Goal: Use online tool/utility: Use online tool/utility

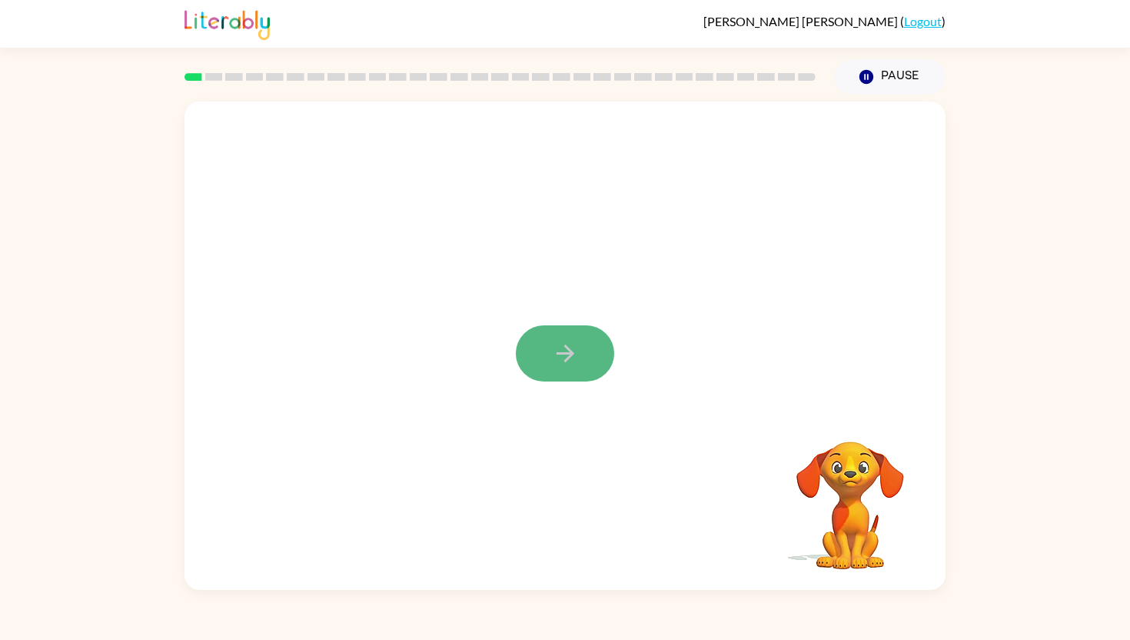
click at [560, 346] on icon "button" at bounding box center [565, 353] width 27 height 27
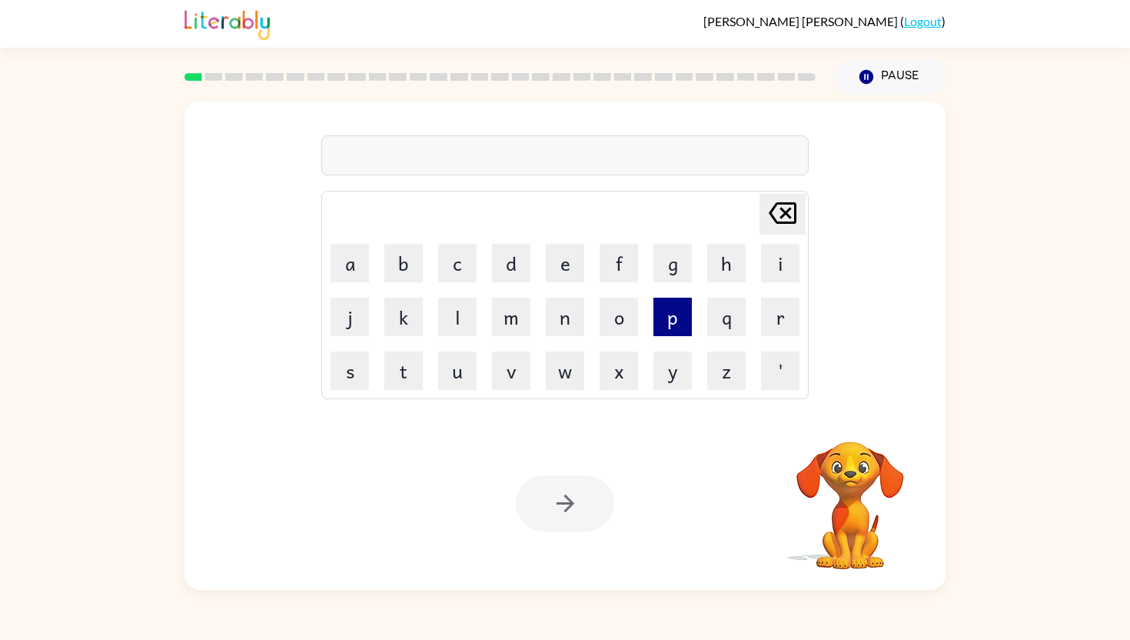
click at [671, 320] on button "p" at bounding box center [673, 317] width 38 height 38
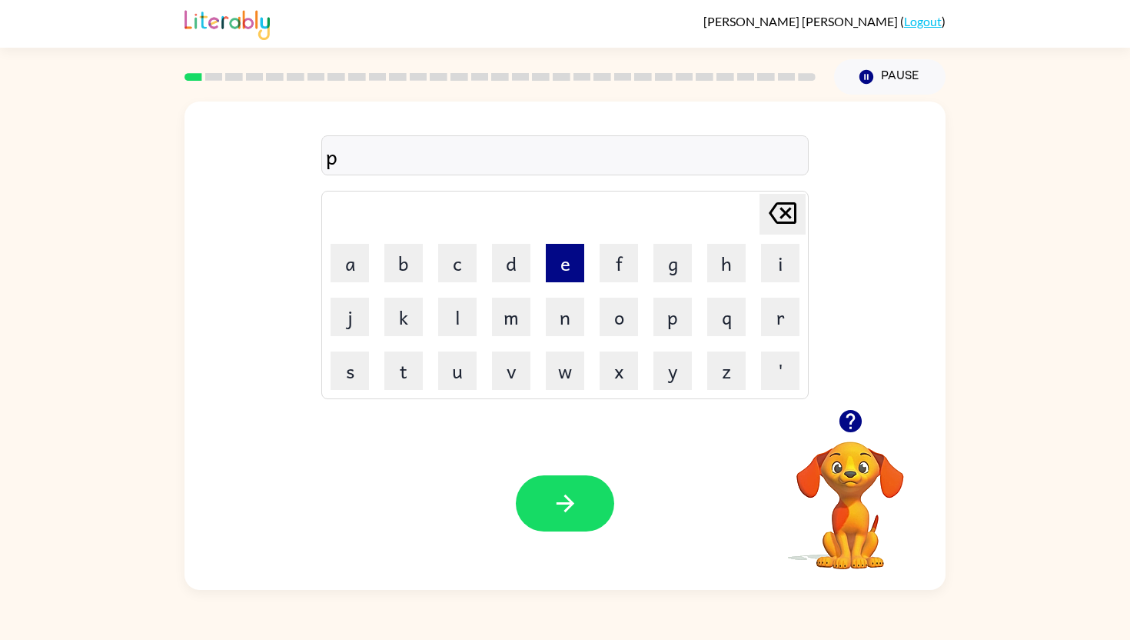
click at [554, 269] on button "e" at bounding box center [565, 263] width 38 height 38
click at [767, 302] on button "r" at bounding box center [780, 317] width 38 height 38
click at [627, 253] on button "f" at bounding box center [619, 263] width 38 height 38
click at [623, 308] on button "o" at bounding box center [619, 317] width 38 height 38
click at [784, 309] on button "r" at bounding box center [780, 317] width 38 height 38
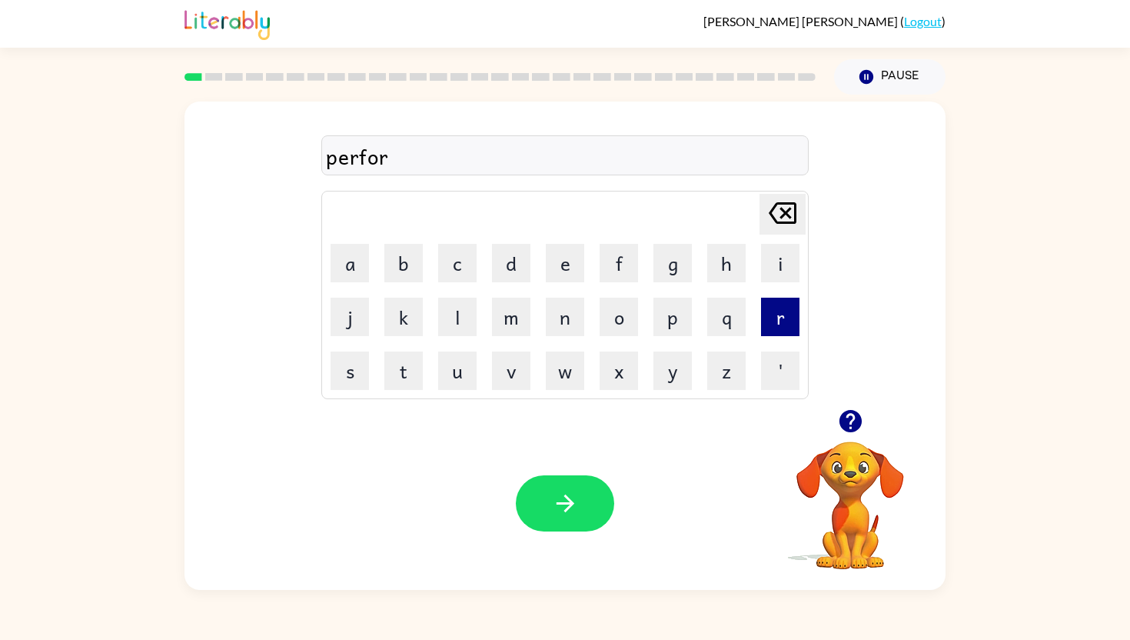
click at [778, 312] on button "r" at bounding box center [780, 317] width 38 height 38
click at [791, 198] on icon "[PERSON_NAME] last character input" at bounding box center [782, 213] width 37 height 37
click at [572, 268] on button "e" at bounding box center [565, 263] width 38 height 38
click at [786, 216] on icon "[PERSON_NAME] last character input" at bounding box center [782, 213] width 37 height 37
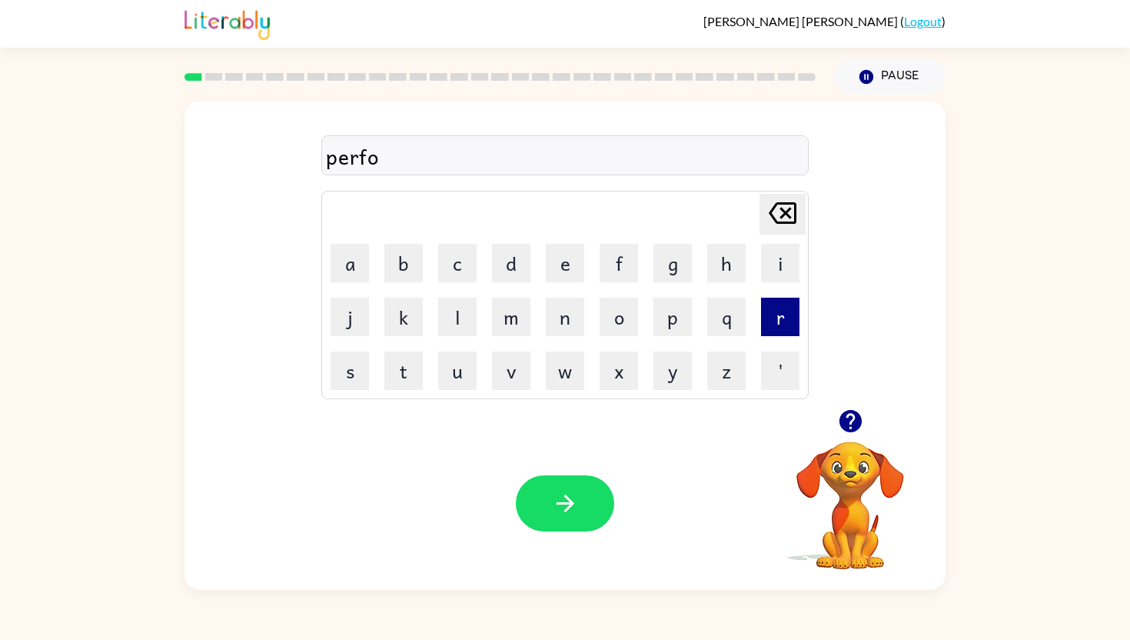
click at [787, 302] on button "r" at bounding box center [780, 317] width 38 height 38
click at [506, 316] on button "m" at bounding box center [511, 317] width 38 height 38
click at [587, 494] on button "button" at bounding box center [565, 503] width 98 height 56
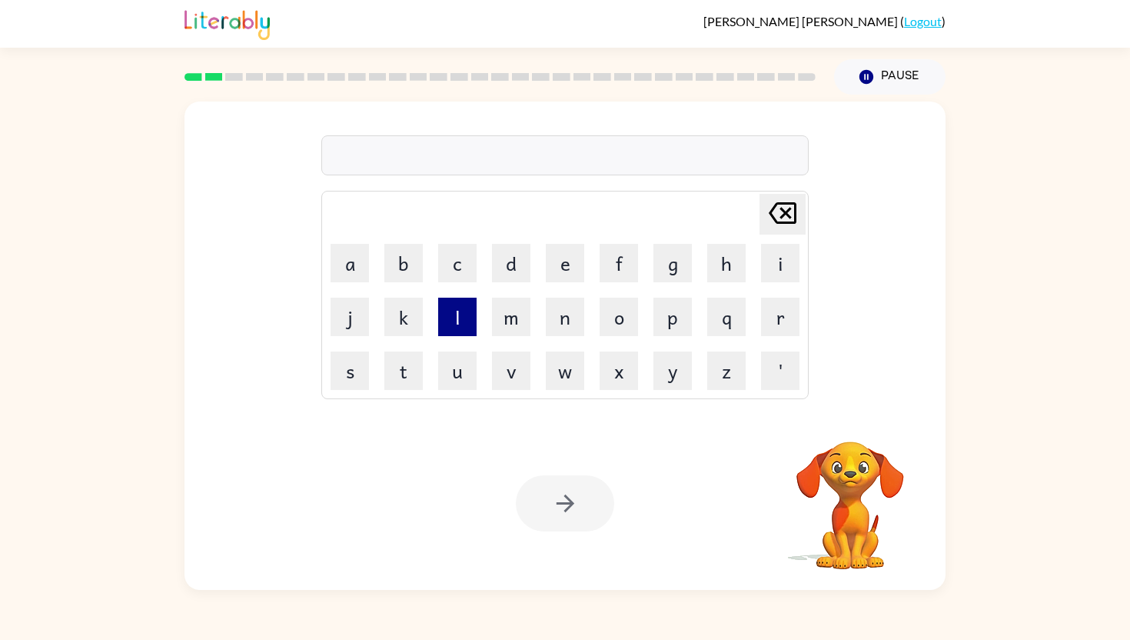
click at [456, 321] on button "l" at bounding box center [457, 317] width 38 height 38
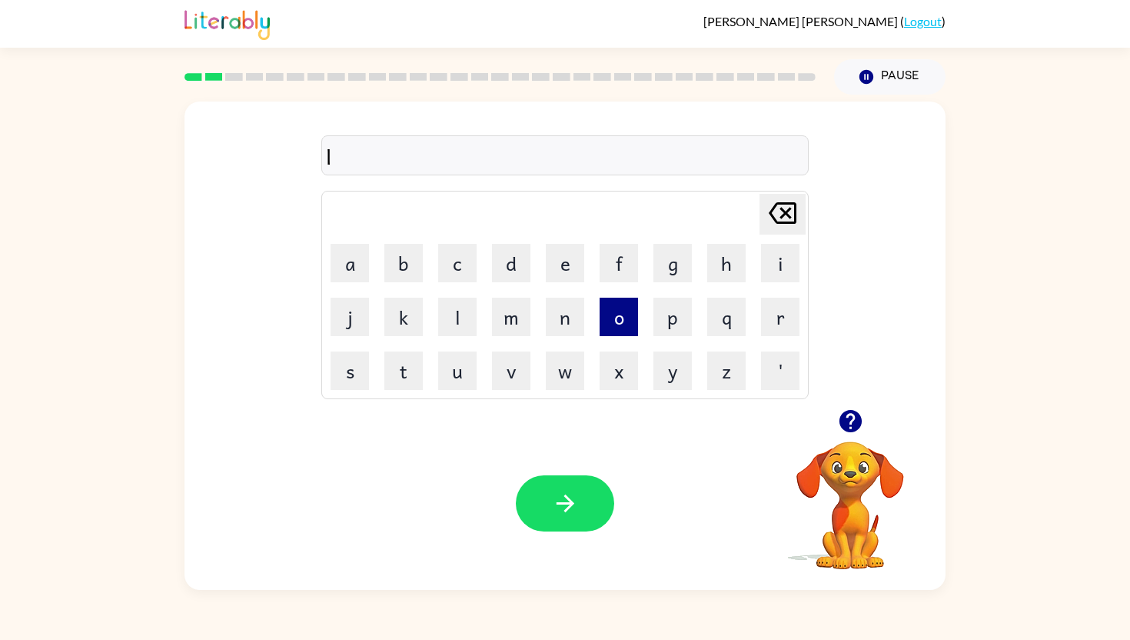
click at [612, 310] on button "o" at bounding box center [619, 317] width 38 height 38
click at [457, 367] on button "u" at bounding box center [457, 370] width 38 height 38
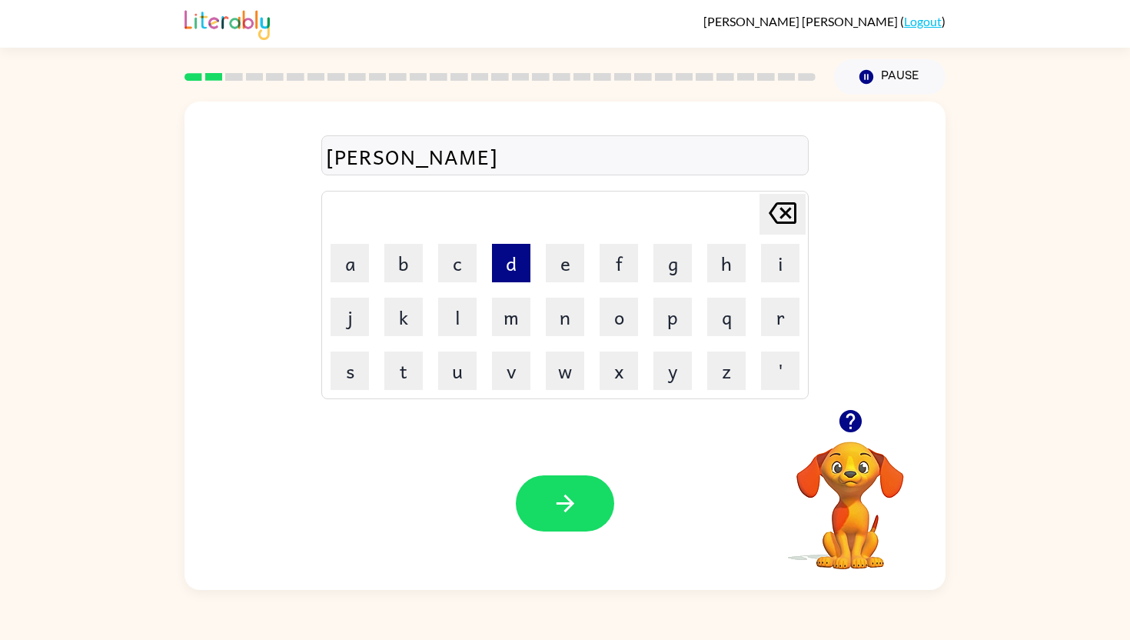
click at [511, 271] on button "d" at bounding box center [511, 263] width 38 height 38
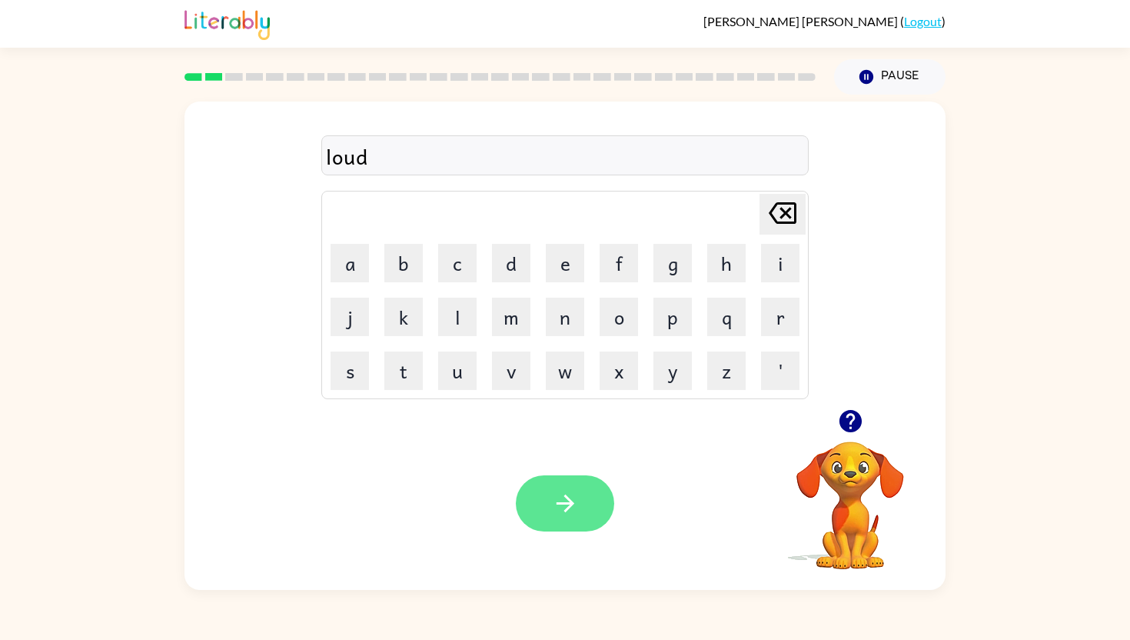
click at [574, 501] on icon "button" at bounding box center [565, 503] width 27 height 27
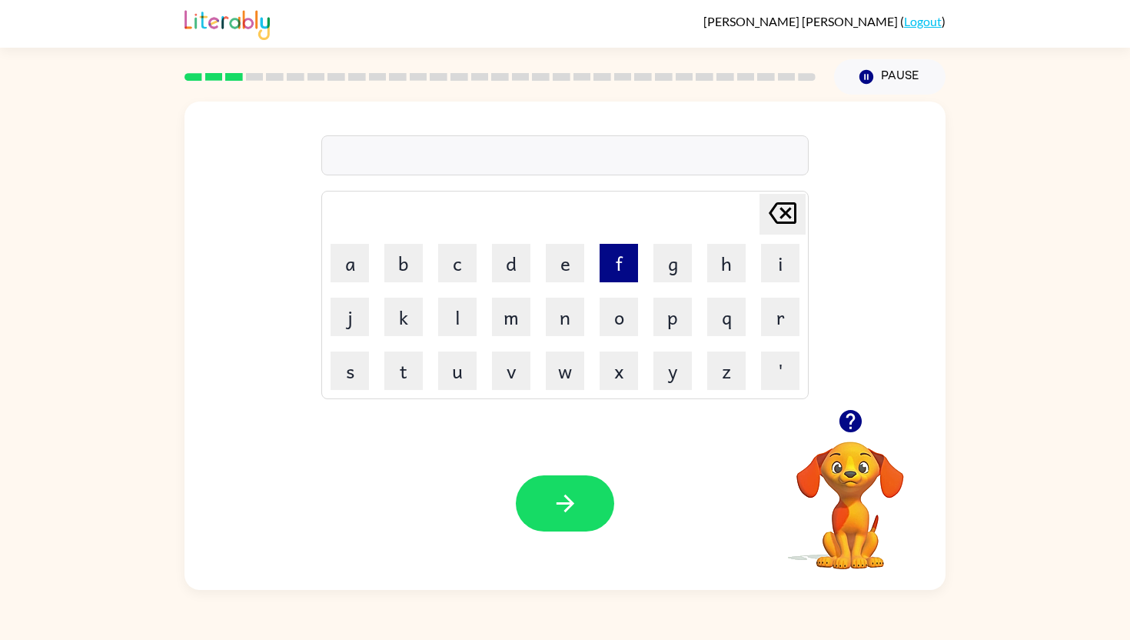
click at [616, 271] on button "f" at bounding box center [619, 263] width 38 height 38
click at [779, 260] on button "i" at bounding box center [780, 263] width 38 height 38
click at [780, 300] on button "r" at bounding box center [780, 317] width 38 height 38
click at [571, 261] on button "e" at bounding box center [565, 263] width 38 height 38
click at [672, 314] on button "p" at bounding box center [673, 317] width 38 height 38
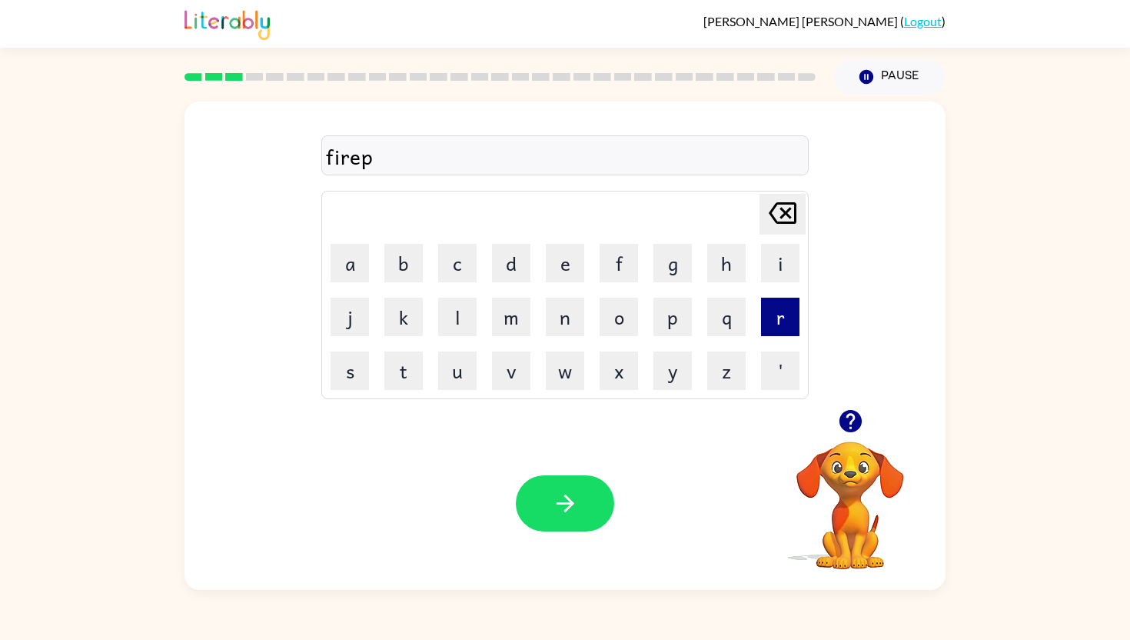
click at [778, 318] on button "r" at bounding box center [780, 317] width 38 height 38
click at [624, 311] on button "o" at bounding box center [619, 317] width 38 height 38
click at [460, 359] on button "u" at bounding box center [457, 370] width 38 height 38
click at [608, 266] on button "f" at bounding box center [619, 263] width 38 height 38
click at [559, 491] on icon "button" at bounding box center [565, 503] width 27 height 27
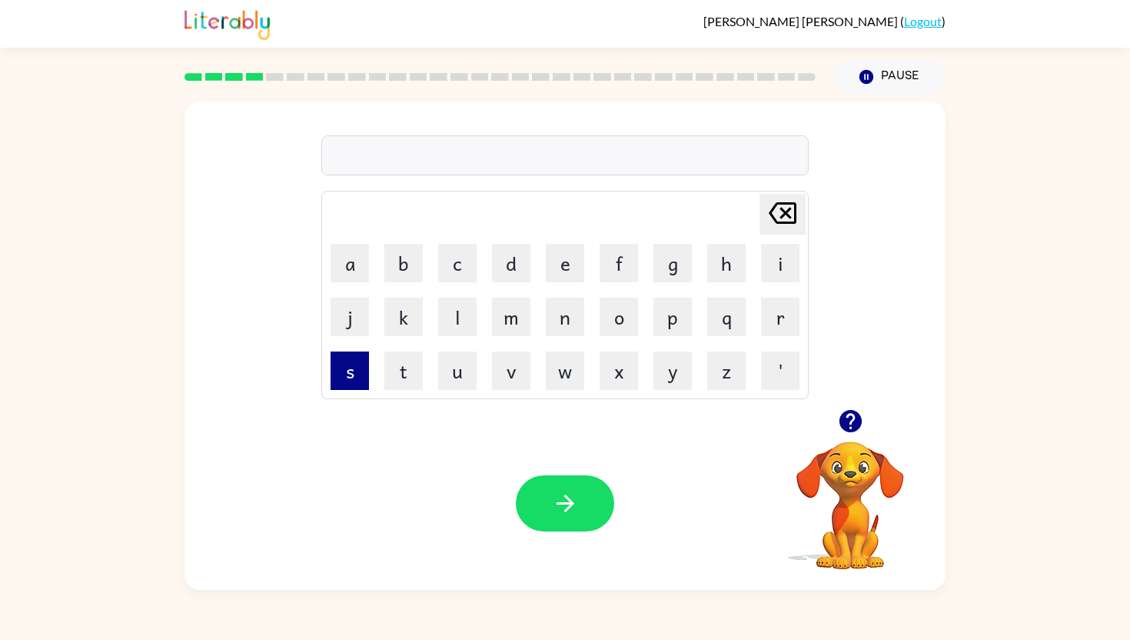
click at [351, 376] on button "s" at bounding box center [350, 370] width 38 height 38
click at [404, 321] on button "k" at bounding box center [403, 317] width 38 height 38
click at [780, 314] on button "r" at bounding box center [780, 317] width 38 height 38
click at [618, 323] on button "o" at bounding box center [619, 317] width 38 height 38
click at [451, 375] on button "u" at bounding box center [457, 370] width 38 height 38
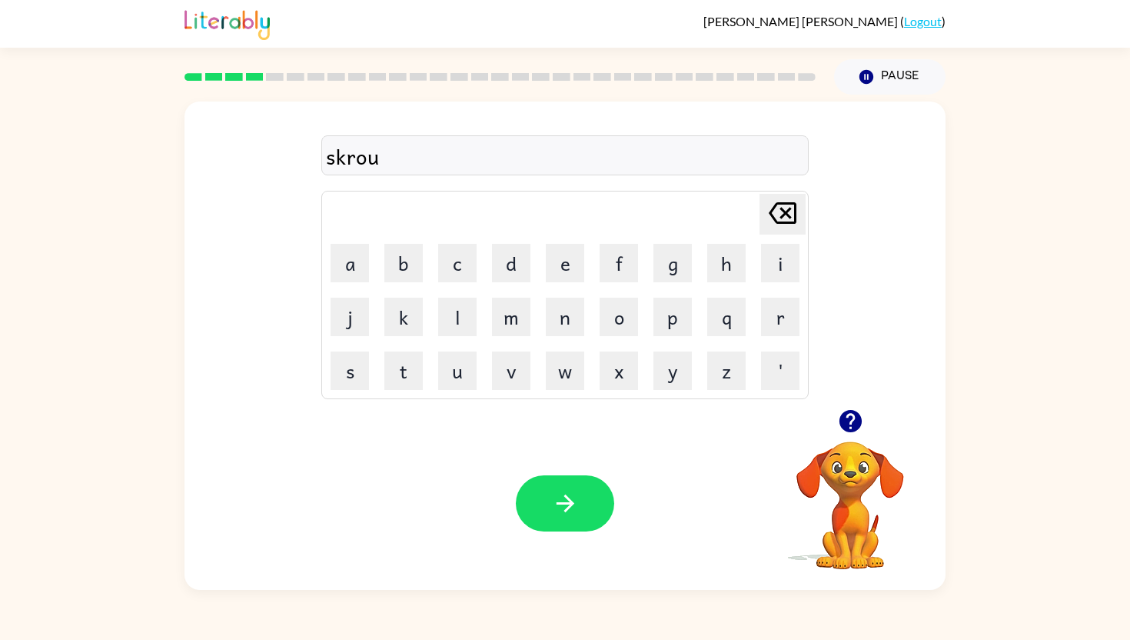
click at [786, 201] on icon "[PERSON_NAME] last character input" at bounding box center [782, 213] width 37 height 37
click at [785, 291] on td "r" at bounding box center [780, 317] width 52 height 52
click at [784, 304] on button "r" at bounding box center [780, 317] width 38 height 38
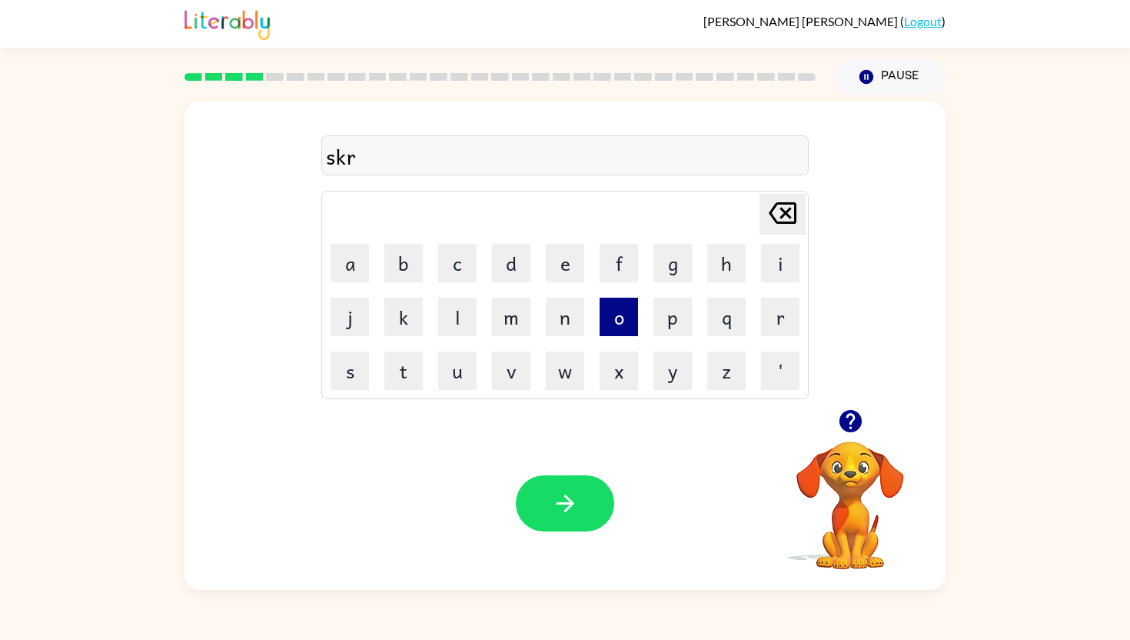
click at [624, 313] on button "o" at bounding box center [619, 317] width 38 height 38
click at [455, 379] on button "u" at bounding box center [457, 370] width 38 height 38
click at [566, 499] on icon "button" at bounding box center [565, 503] width 27 height 27
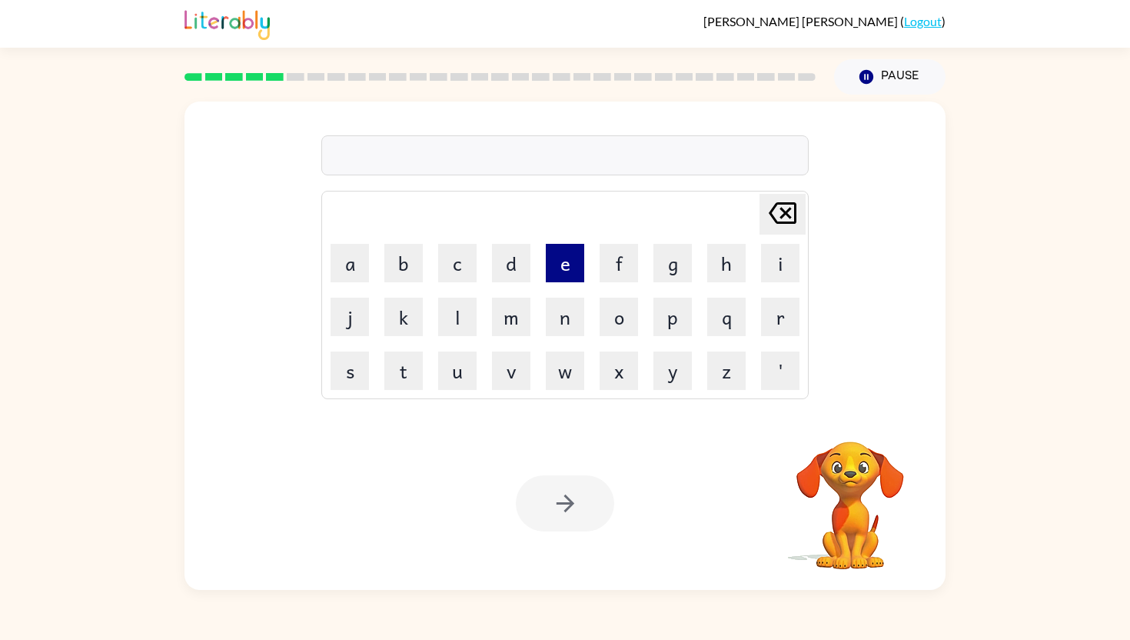
click at [571, 256] on button "e" at bounding box center [565, 263] width 38 height 38
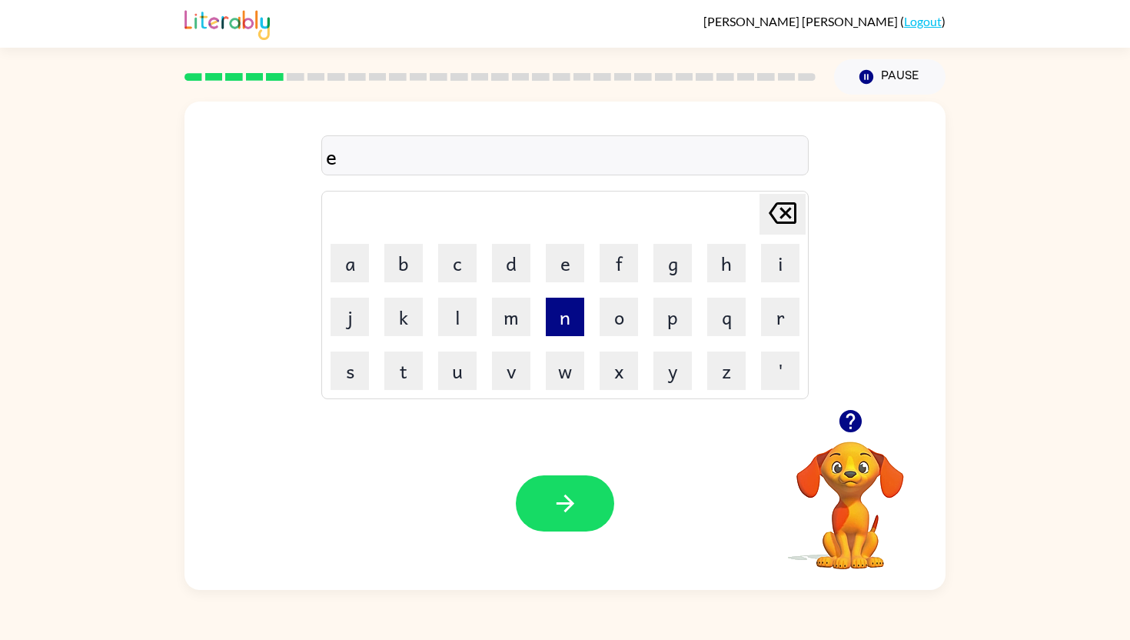
click at [577, 313] on button "n" at bounding box center [565, 317] width 38 height 38
click at [615, 301] on button "o" at bounding box center [619, 317] width 38 height 38
click at [774, 298] on button "r" at bounding box center [780, 317] width 38 height 38
click at [506, 311] on button "m" at bounding box center [511, 317] width 38 height 38
click at [571, 249] on button "e" at bounding box center [565, 263] width 38 height 38
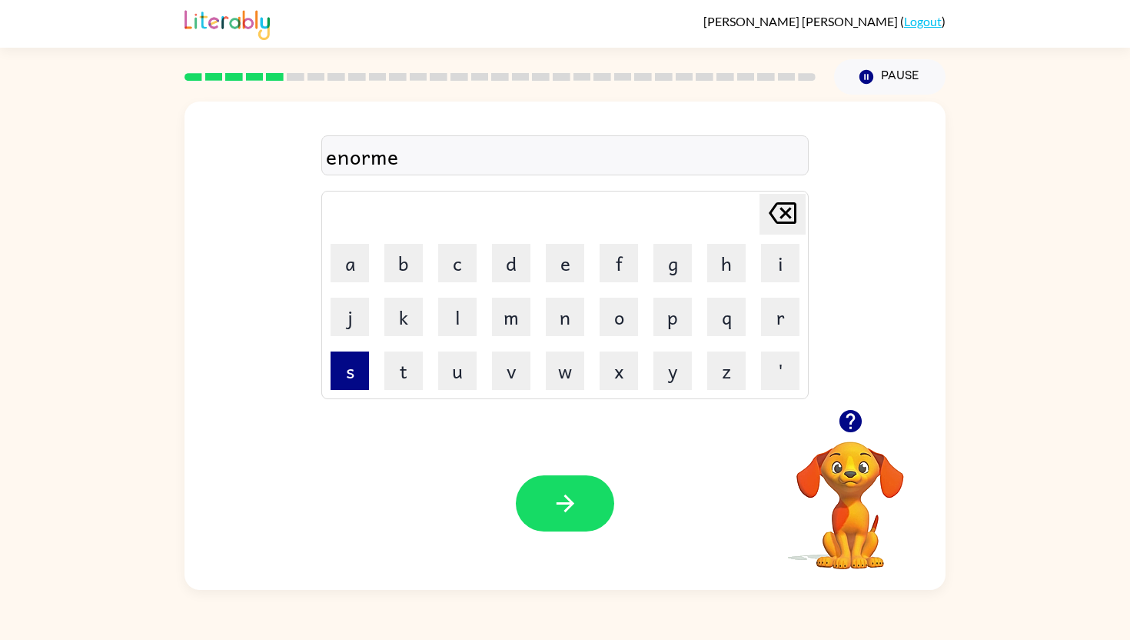
click at [340, 378] on button "s" at bounding box center [350, 370] width 38 height 38
click at [582, 488] on button "button" at bounding box center [565, 503] width 98 height 56
click at [778, 316] on button "r" at bounding box center [780, 317] width 38 height 38
click at [553, 259] on button "e" at bounding box center [565, 263] width 38 height 38
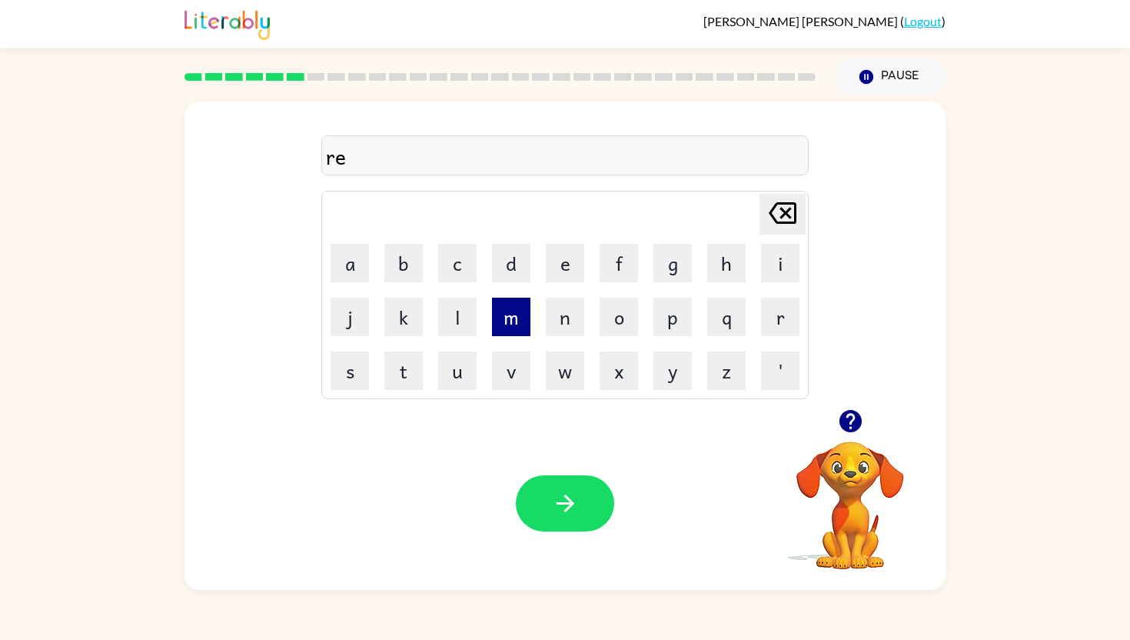
click at [506, 309] on button "m" at bounding box center [511, 317] width 38 height 38
click at [775, 274] on button "i" at bounding box center [780, 263] width 38 height 38
click at [570, 311] on button "n" at bounding box center [565, 317] width 38 height 38
click at [511, 265] on button "d" at bounding box center [511, 263] width 38 height 38
click at [551, 479] on button "button" at bounding box center [565, 503] width 98 height 56
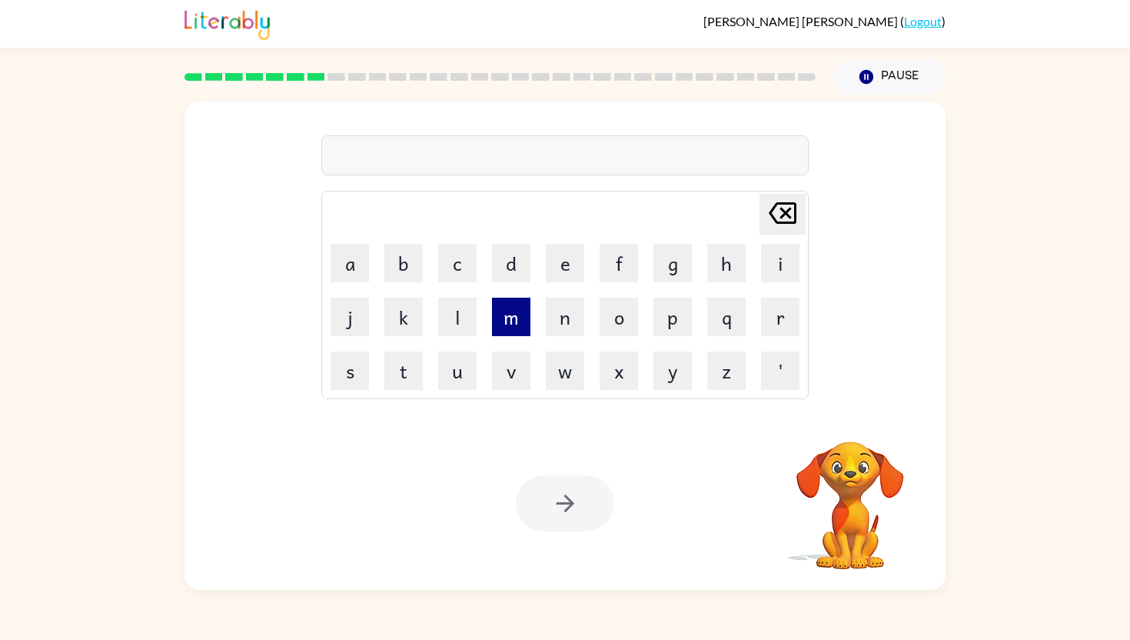
click at [511, 320] on button "m" at bounding box center [511, 317] width 38 height 38
click at [347, 255] on button "a" at bounding box center [350, 263] width 38 height 38
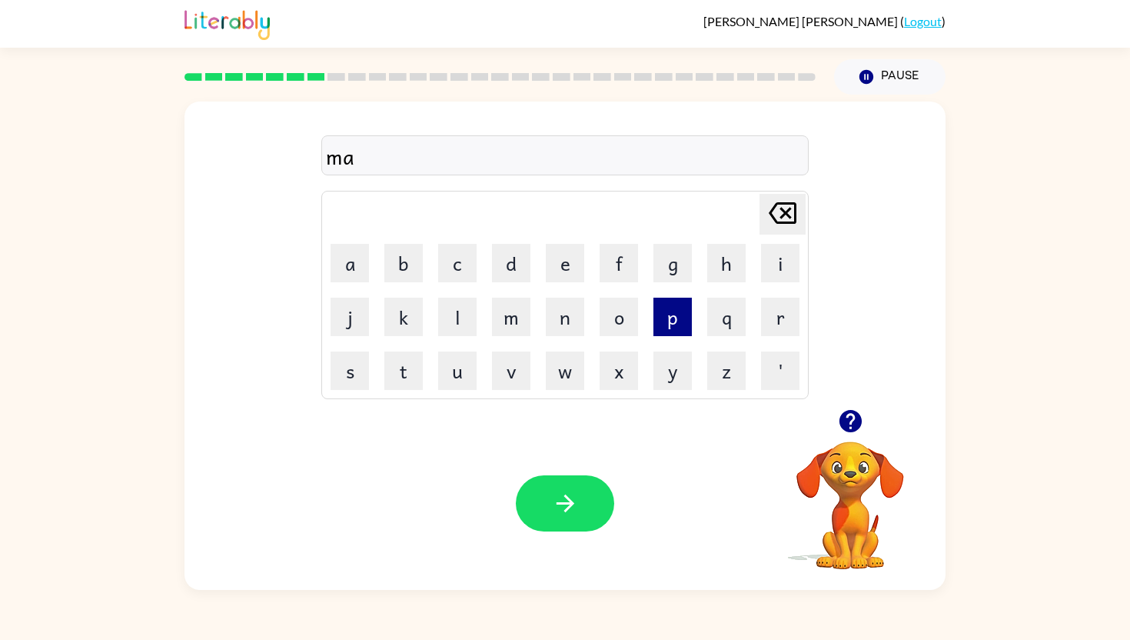
click at [667, 315] on button "p" at bounding box center [673, 317] width 38 height 38
click at [452, 308] on button "l" at bounding box center [457, 317] width 38 height 38
click at [577, 270] on button "e" at bounding box center [565, 263] width 38 height 38
click at [544, 478] on button "button" at bounding box center [565, 503] width 98 height 56
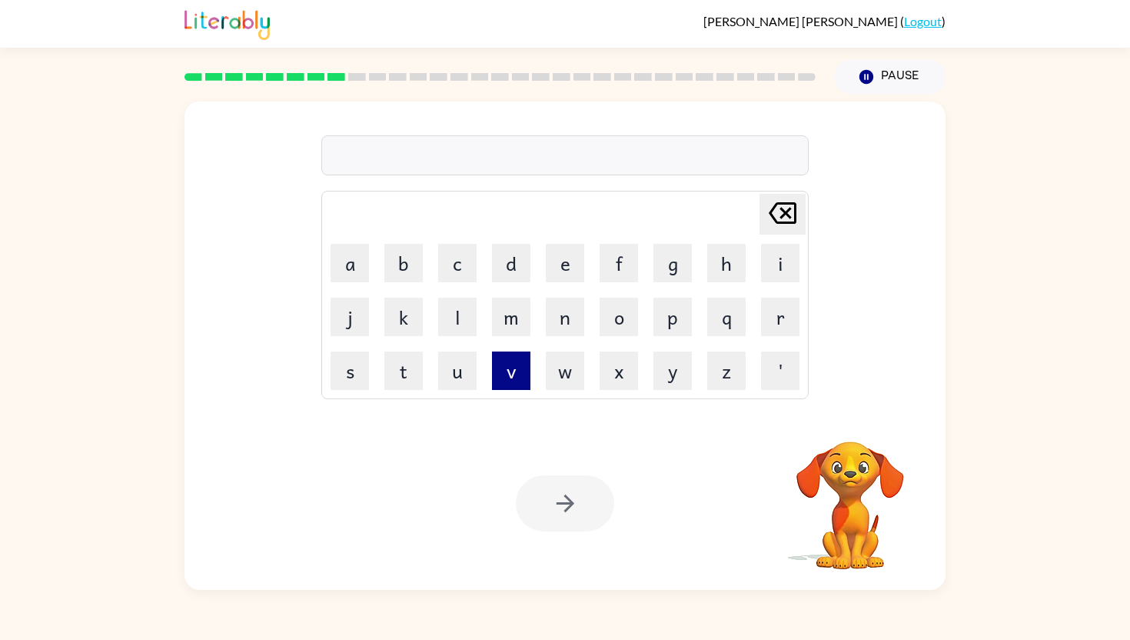
click at [506, 369] on button "v" at bounding box center [511, 370] width 38 height 38
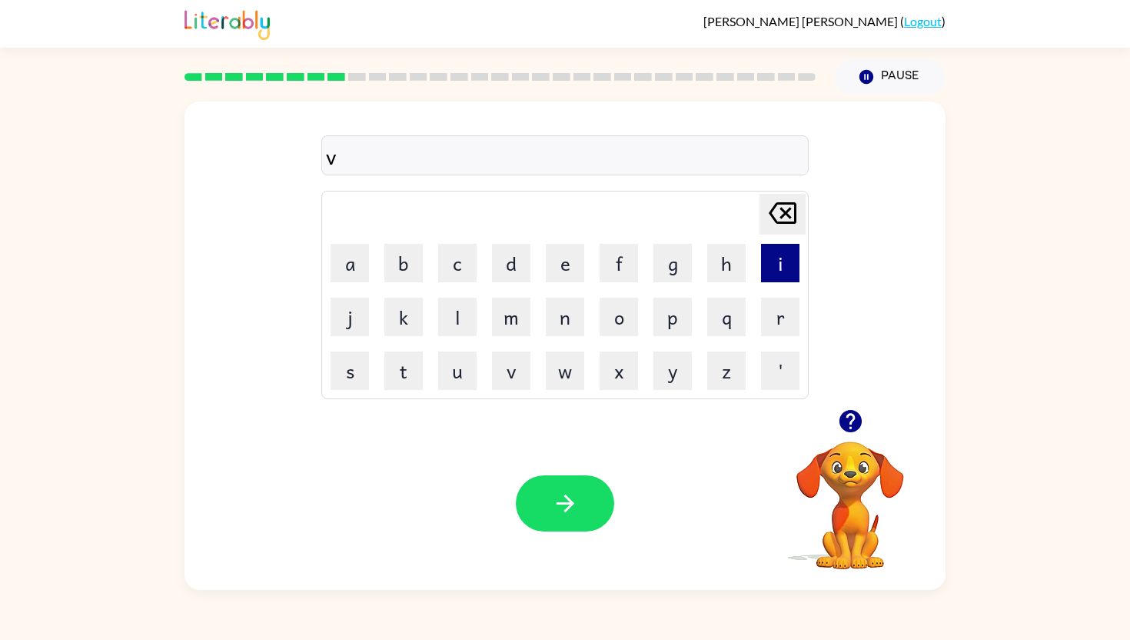
click at [769, 271] on button "i" at bounding box center [780, 263] width 38 height 38
click at [351, 368] on button "s" at bounding box center [350, 370] width 38 height 38
click at [776, 244] on button "i" at bounding box center [780, 263] width 38 height 38
click at [497, 354] on button "v" at bounding box center [511, 370] width 38 height 38
click at [398, 268] on button "b" at bounding box center [403, 263] width 38 height 38
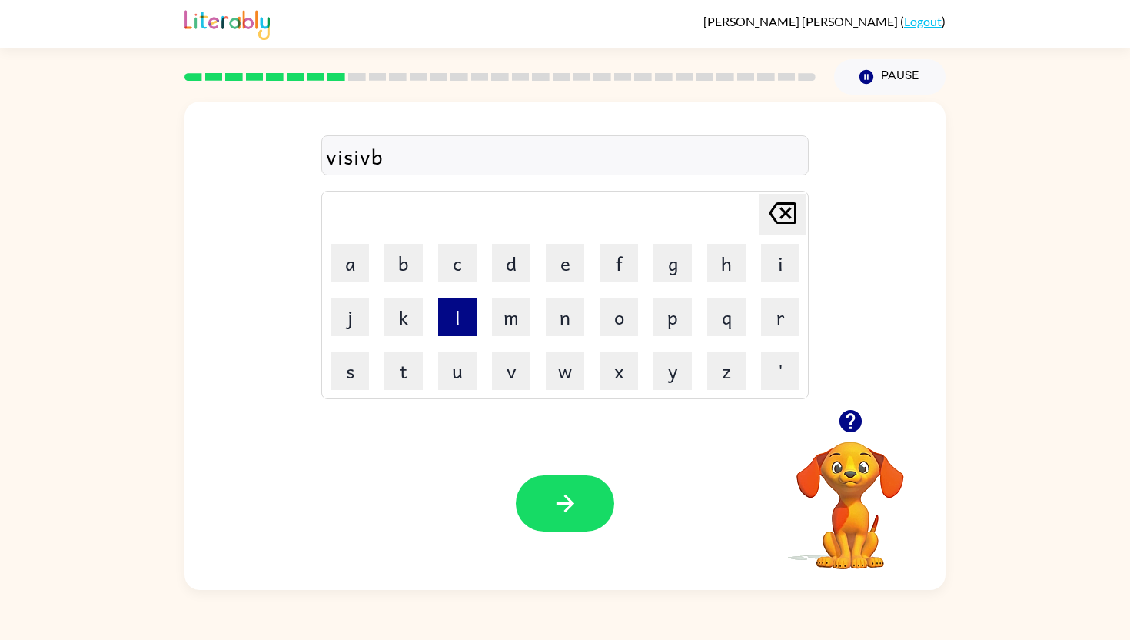
click at [461, 311] on button "l" at bounding box center [457, 317] width 38 height 38
click at [556, 263] on button "e" at bounding box center [565, 263] width 38 height 38
click at [569, 501] on icon "button" at bounding box center [565, 503] width 18 height 18
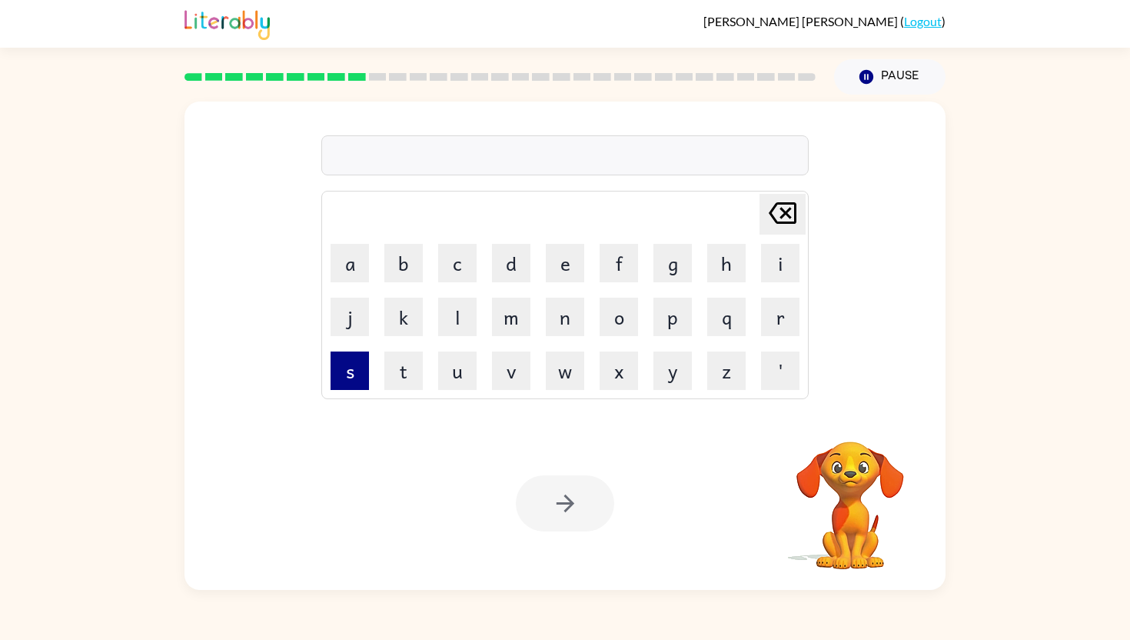
click at [331, 353] on button "s" at bounding box center [350, 370] width 38 height 38
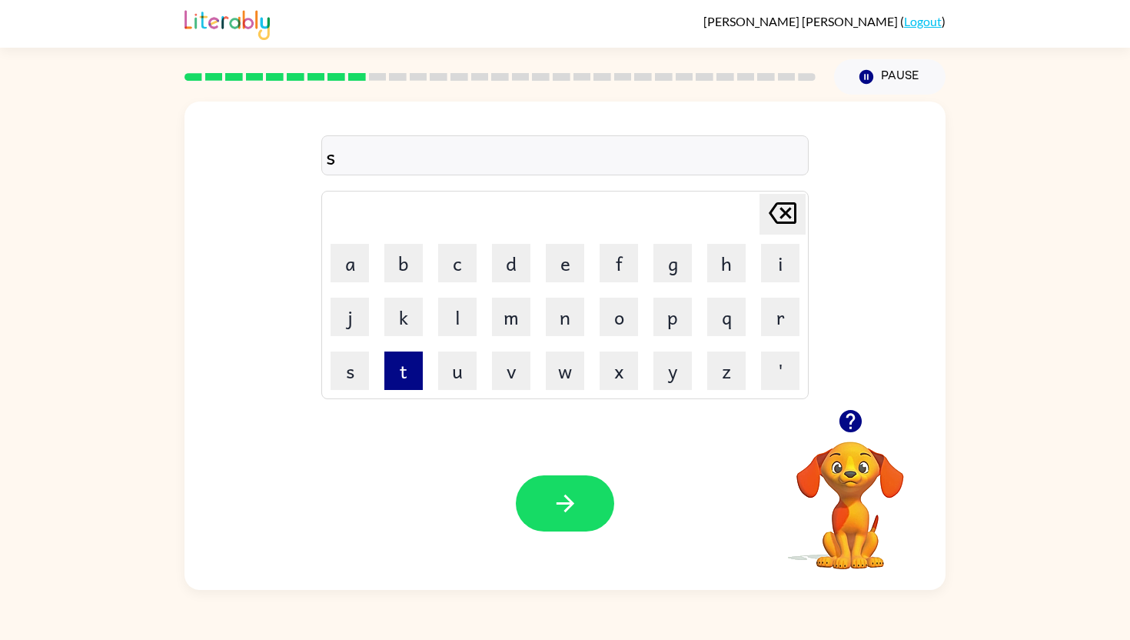
click at [402, 369] on button "t" at bounding box center [403, 370] width 38 height 38
click at [333, 249] on button "a" at bounding box center [350, 263] width 38 height 38
click at [511, 268] on button "d" at bounding box center [511, 263] width 38 height 38
click at [441, 325] on button "l" at bounding box center [457, 317] width 38 height 38
click at [570, 262] on button "e" at bounding box center [565, 263] width 38 height 38
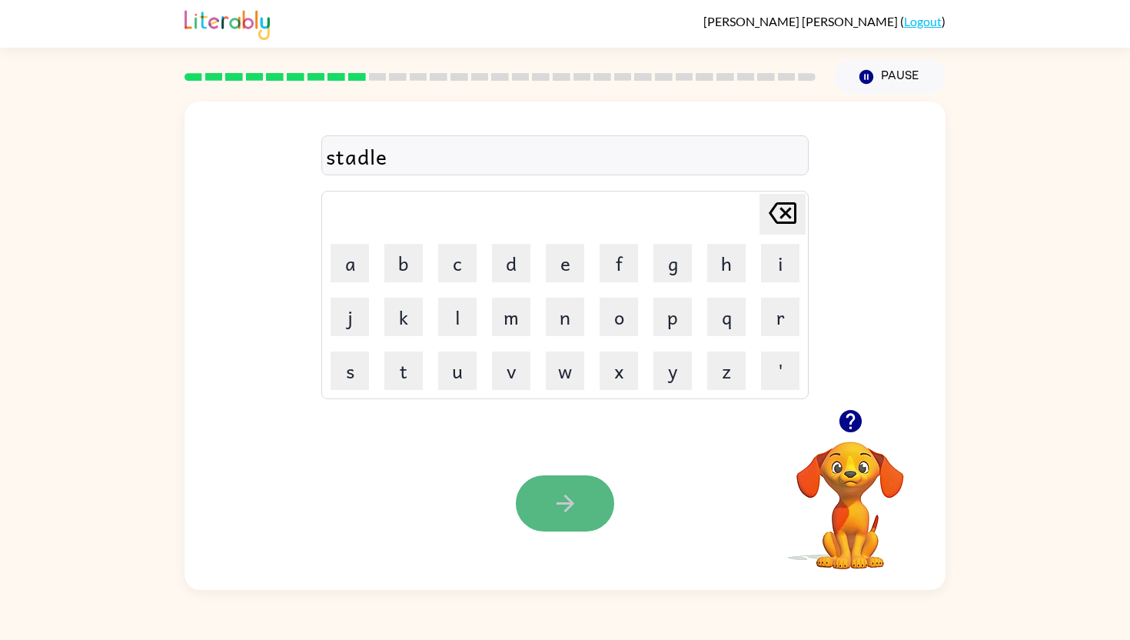
click at [542, 490] on button "button" at bounding box center [565, 503] width 98 height 56
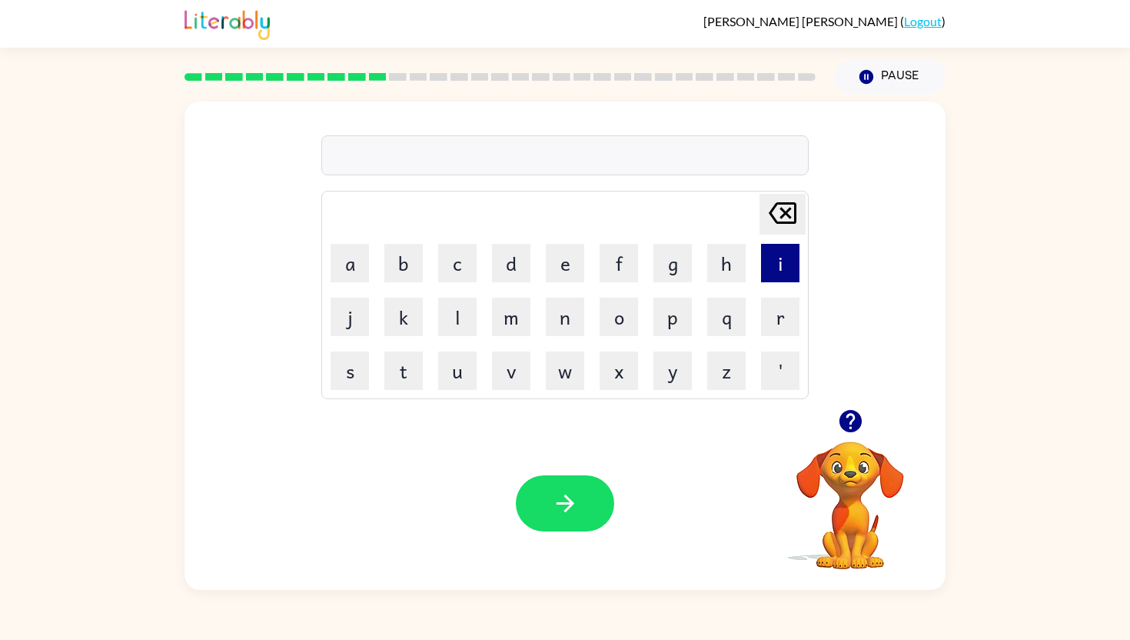
click at [775, 244] on button "i" at bounding box center [780, 263] width 38 height 38
click at [559, 318] on button "n" at bounding box center [565, 317] width 38 height 38
click at [359, 364] on button "s" at bounding box center [350, 370] width 38 height 38
click at [555, 251] on button "e" at bounding box center [565, 263] width 38 height 38
click at [789, 305] on button "r" at bounding box center [780, 317] width 38 height 38
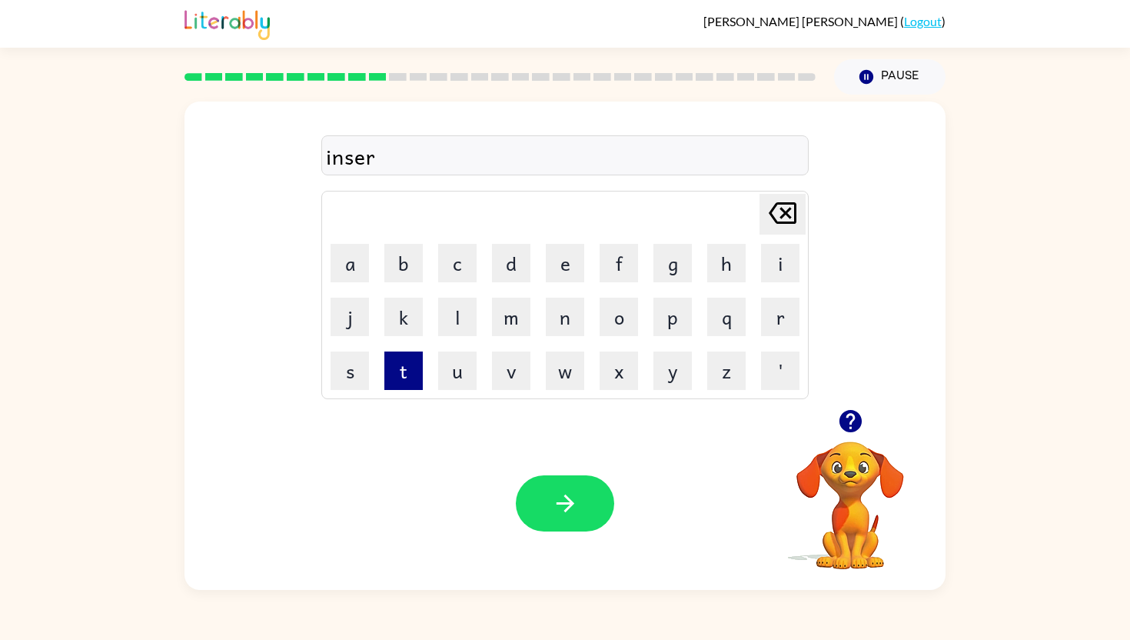
click at [397, 360] on button "t" at bounding box center [403, 370] width 38 height 38
click at [574, 477] on button "button" at bounding box center [565, 503] width 98 height 56
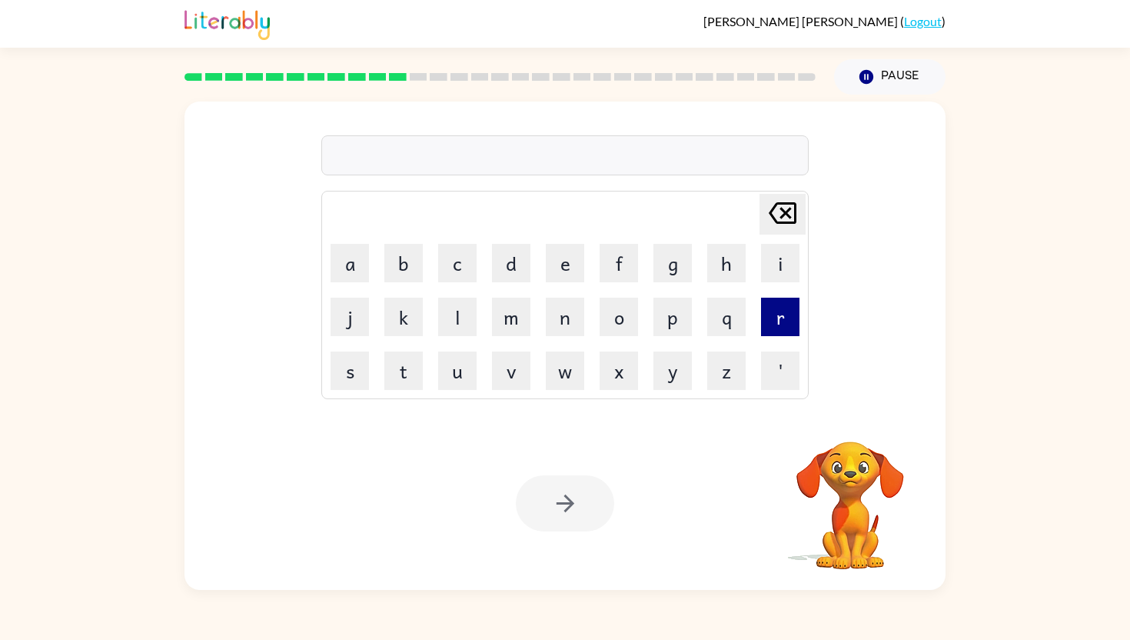
click at [789, 317] on button "r" at bounding box center [780, 317] width 38 height 38
click at [611, 324] on button "o" at bounding box center [619, 317] width 38 height 38
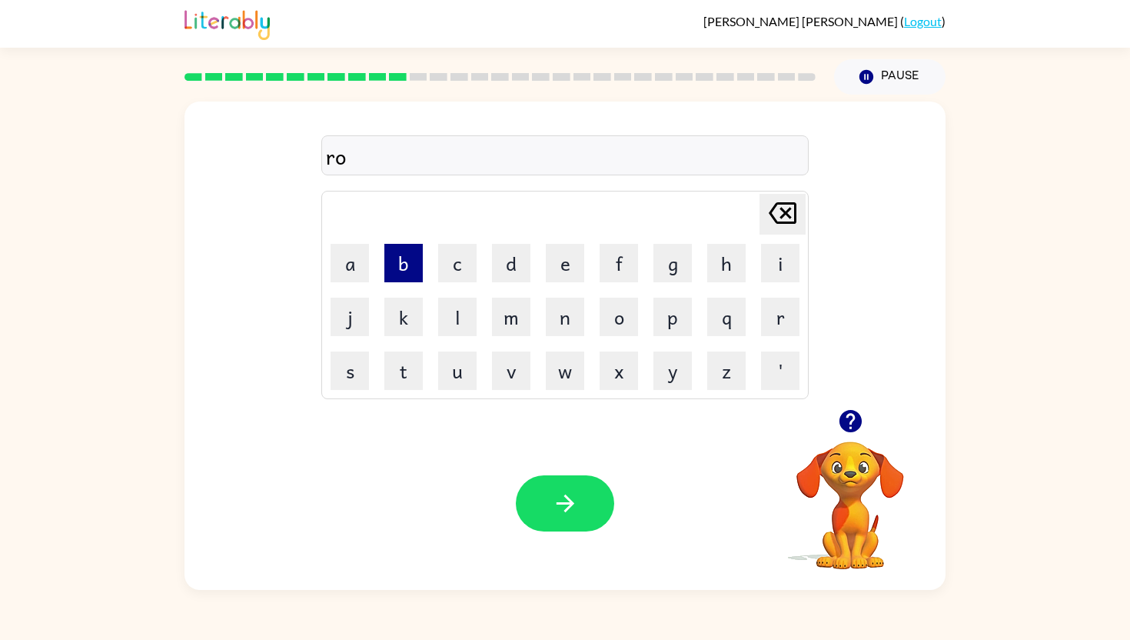
click at [391, 270] on button "b" at bounding box center [403, 263] width 38 height 38
click at [779, 205] on icon "[PERSON_NAME] last character input" at bounding box center [782, 213] width 37 height 37
click at [779, 204] on icon "[PERSON_NAME] last character input" at bounding box center [782, 213] width 37 height 37
click at [622, 321] on button "o" at bounding box center [619, 317] width 38 height 38
click at [517, 268] on button "d" at bounding box center [511, 263] width 38 height 38
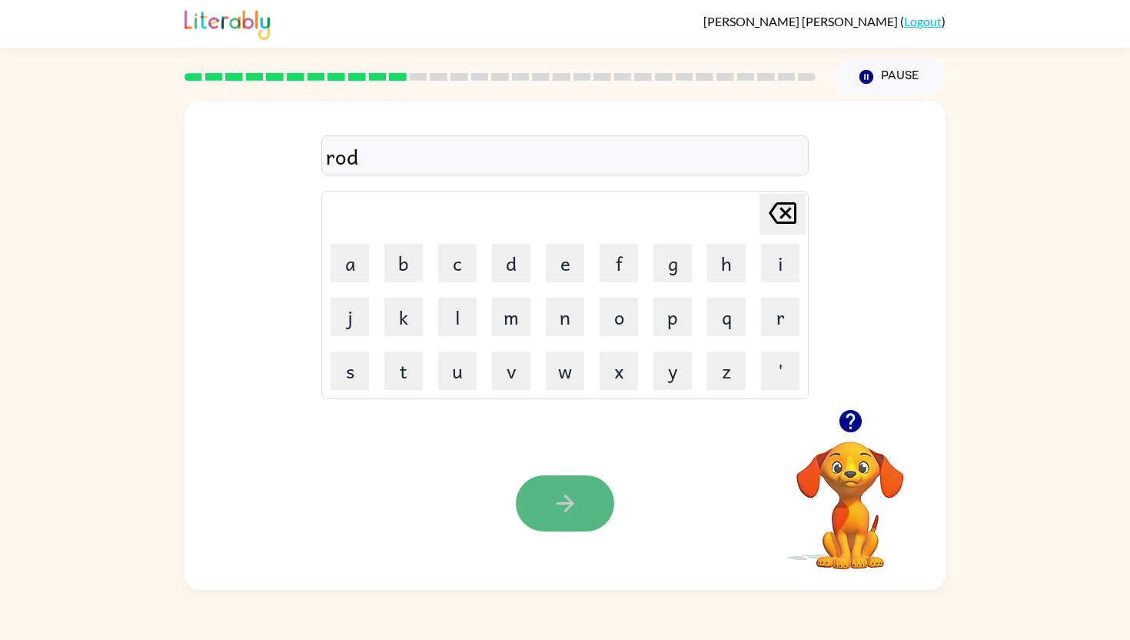
click at [559, 527] on button "button" at bounding box center [565, 503] width 98 height 56
click at [503, 365] on button "v" at bounding box center [511, 370] width 38 height 38
click at [617, 309] on button "o" at bounding box center [619, 317] width 38 height 38
click at [450, 309] on button "l" at bounding box center [457, 317] width 38 height 38
click at [455, 365] on button "u" at bounding box center [457, 370] width 38 height 38
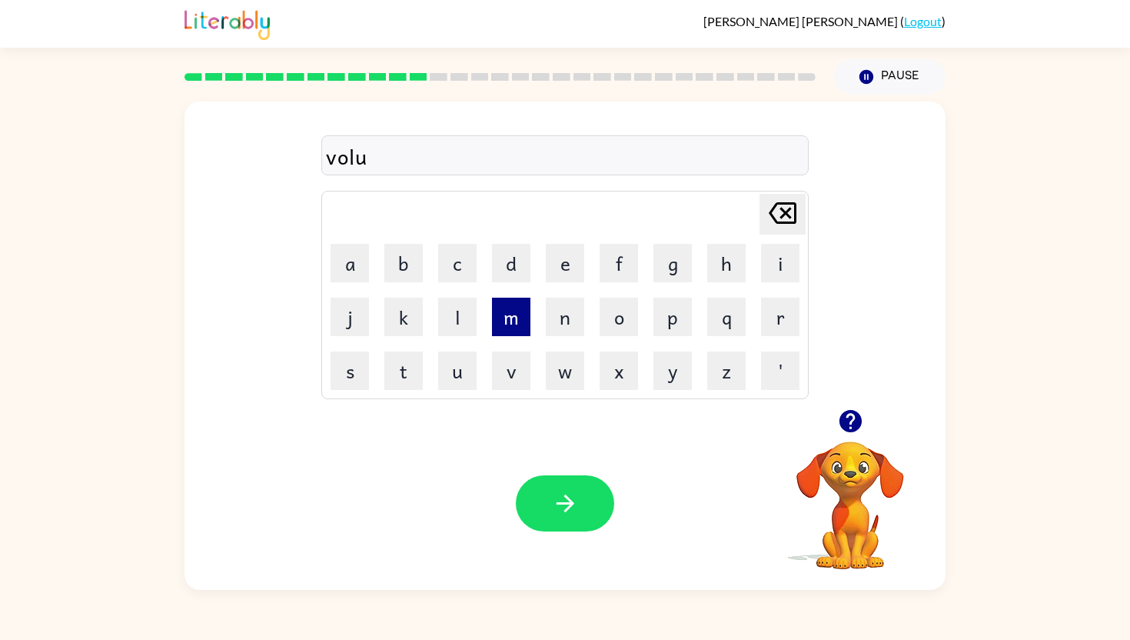
click at [515, 299] on button "m" at bounding box center [511, 317] width 38 height 38
click at [553, 507] on icon "button" at bounding box center [565, 503] width 27 height 27
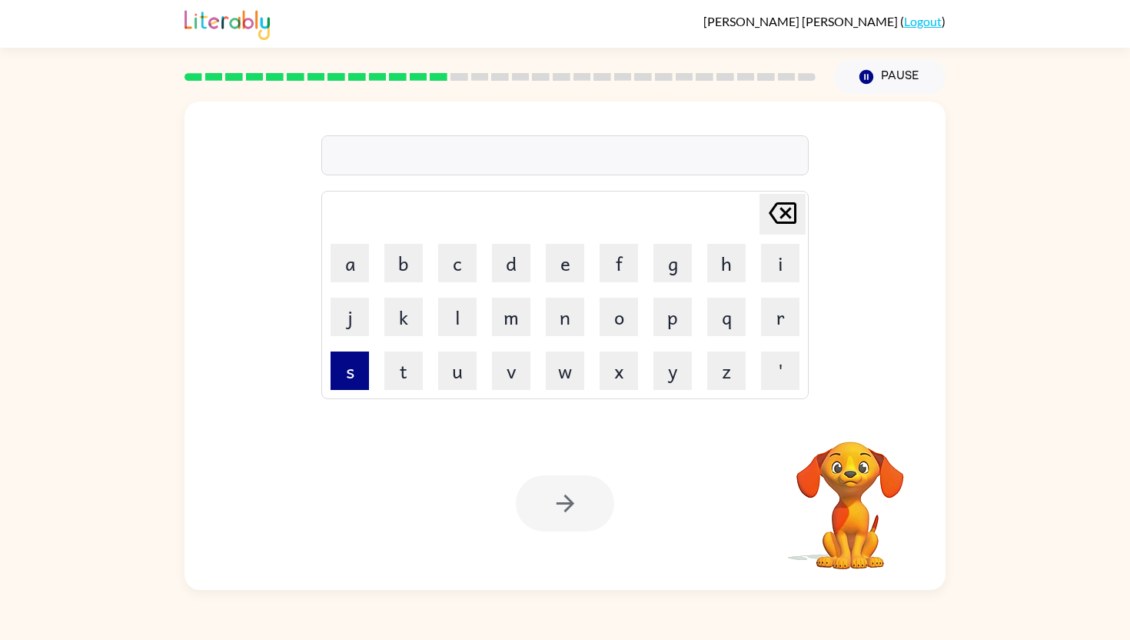
click at [354, 381] on button "s" at bounding box center [350, 370] width 38 height 38
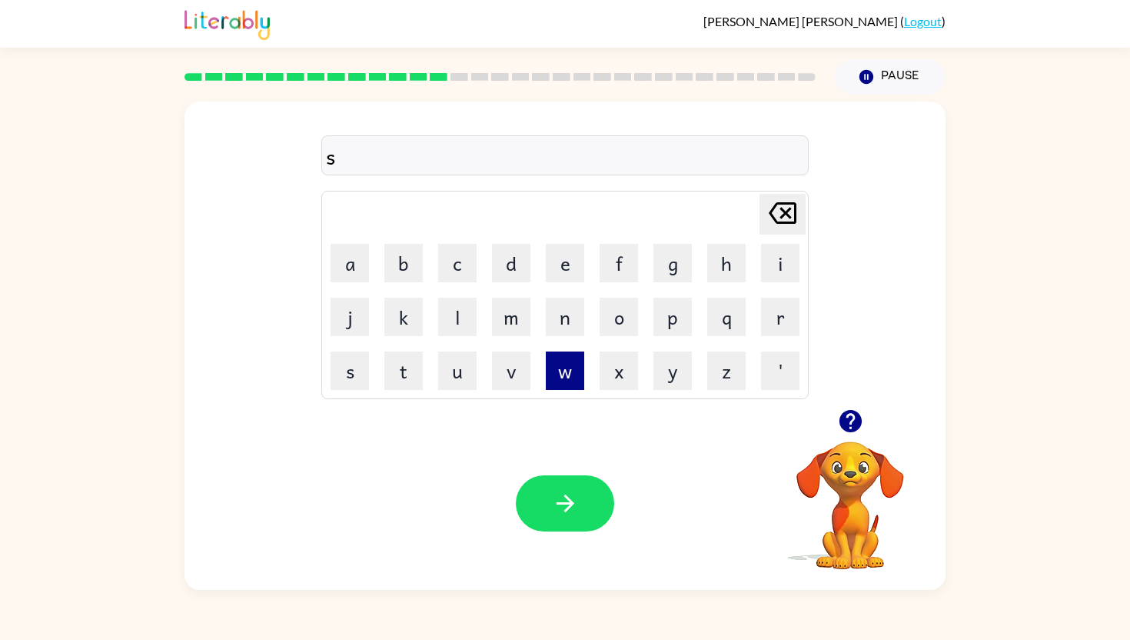
click at [559, 358] on button "w" at bounding box center [565, 370] width 38 height 38
click at [555, 253] on button "e" at bounding box center [565, 263] width 38 height 38
click at [403, 366] on button "t" at bounding box center [403, 370] width 38 height 38
click at [559, 319] on button "n" at bounding box center [565, 317] width 38 height 38
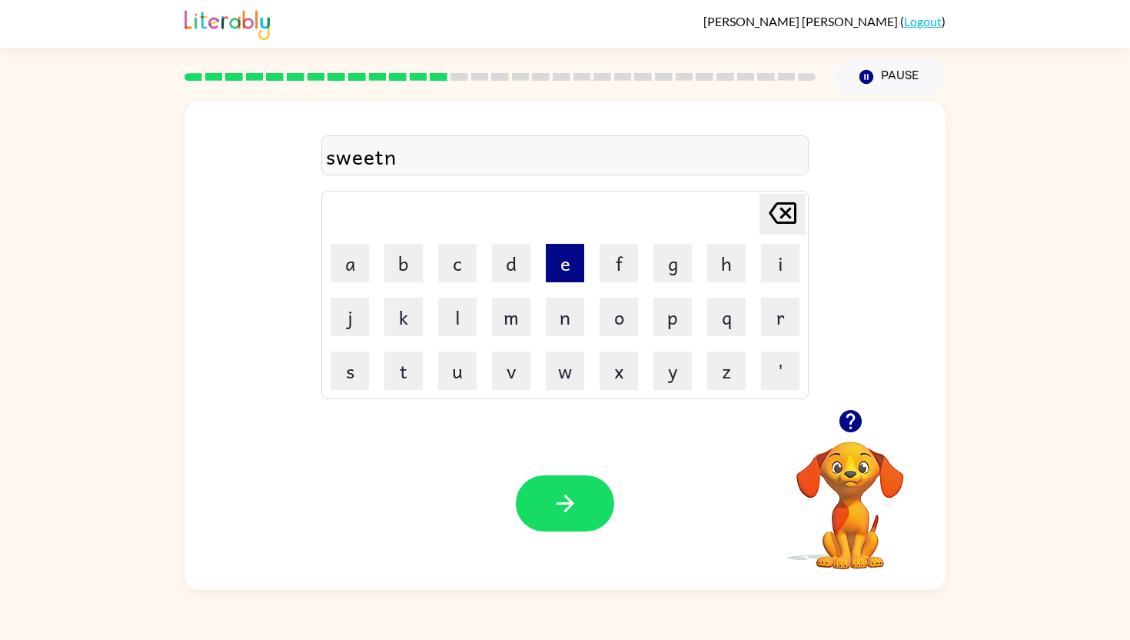
click at [561, 273] on button "e" at bounding box center [565, 263] width 38 height 38
click at [332, 373] on button "s" at bounding box center [350, 370] width 38 height 38
click at [548, 490] on button "button" at bounding box center [565, 503] width 98 height 56
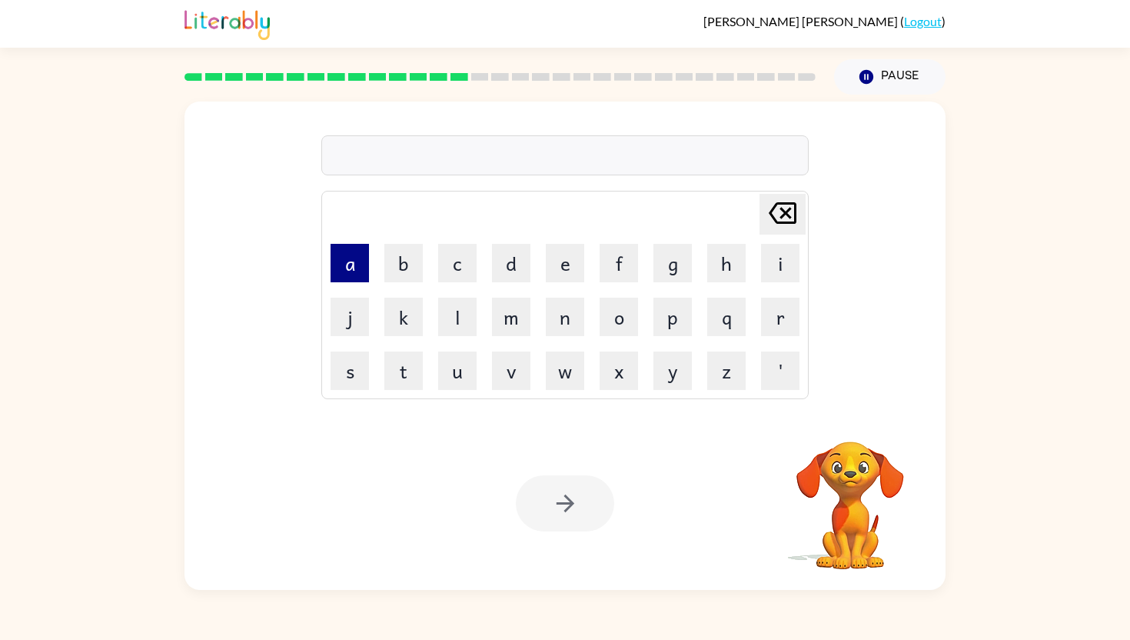
click at [351, 255] on button "a" at bounding box center [350, 263] width 38 height 38
click at [414, 313] on button "k" at bounding box center [403, 317] width 38 height 38
click at [617, 314] on button "o" at bounding box center [619, 317] width 38 height 38
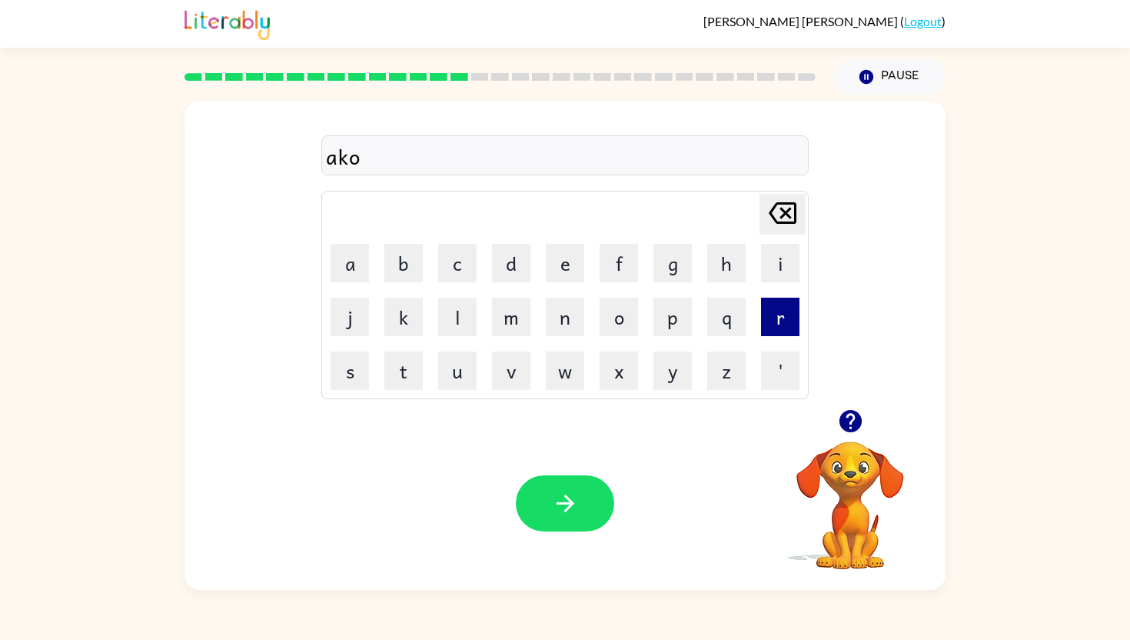
click at [774, 308] on button "r" at bounding box center [780, 317] width 38 height 38
click at [557, 314] on button "n" at bounding box center [565, 317] width 38 height 38
click at [563, 508] on icon "button" at bounding box center [565, 503] width 27 height 27
click at [412, 264] on button "b" at bounding box center [403, 263] width 38 height 38
click at [454, 316] on button "l" at bounding box center [457, 317] width 38 height 38
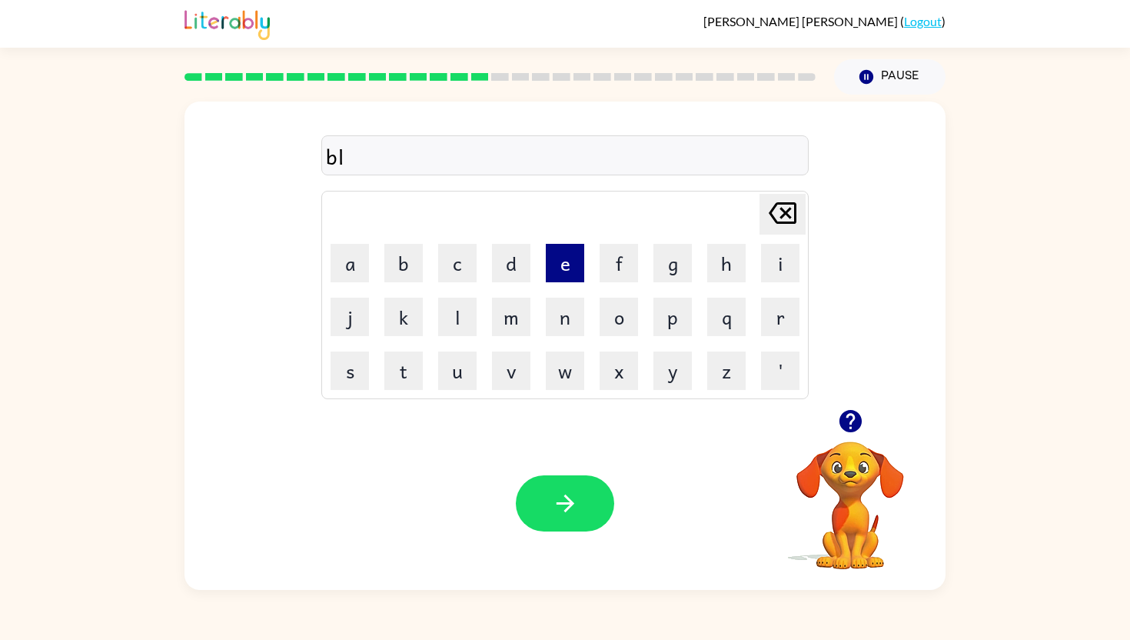
click at [554, 261] on button "e" at bounding box center [565, 263] width 38 height 38
click at [771, 328] on button "r" at bounding box center [780, 317] width 38 height 38
click at [408, 376] on button "t" at bounding box center [403, 370] width 38 height 38
click at [558, 514] on icon "button" at bounding box center [565, 503] width 27 height 27
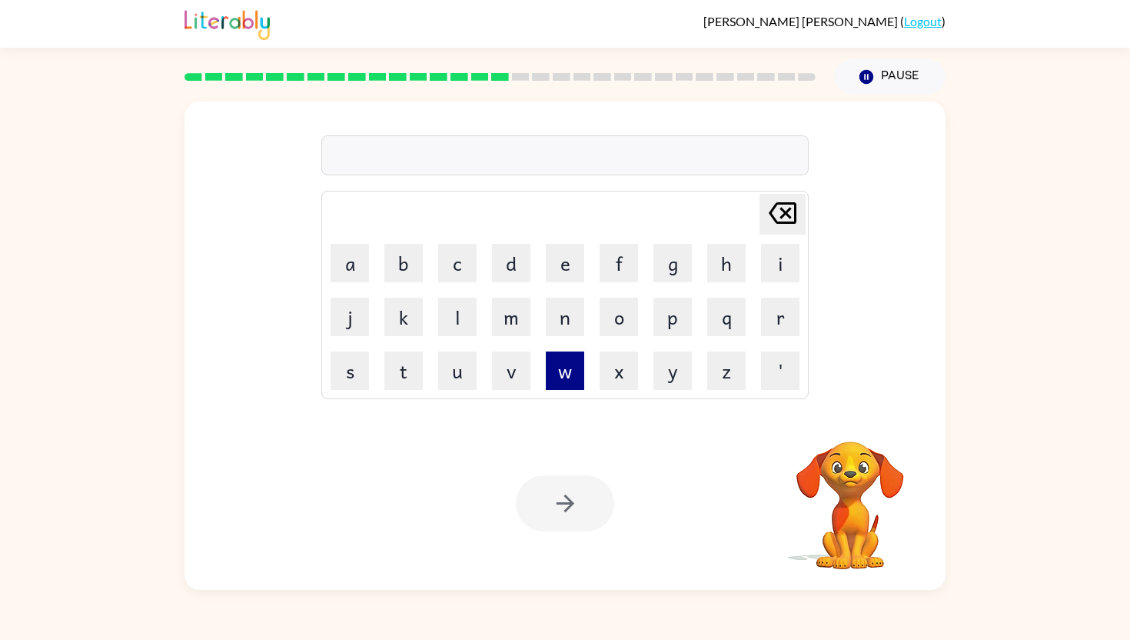
click at [563, 378] on button "w" at bounding box center [565, 370] width 38 height 38
click at [558, 268] on button "e" at bounding box center [565, 263] width 38 height 38
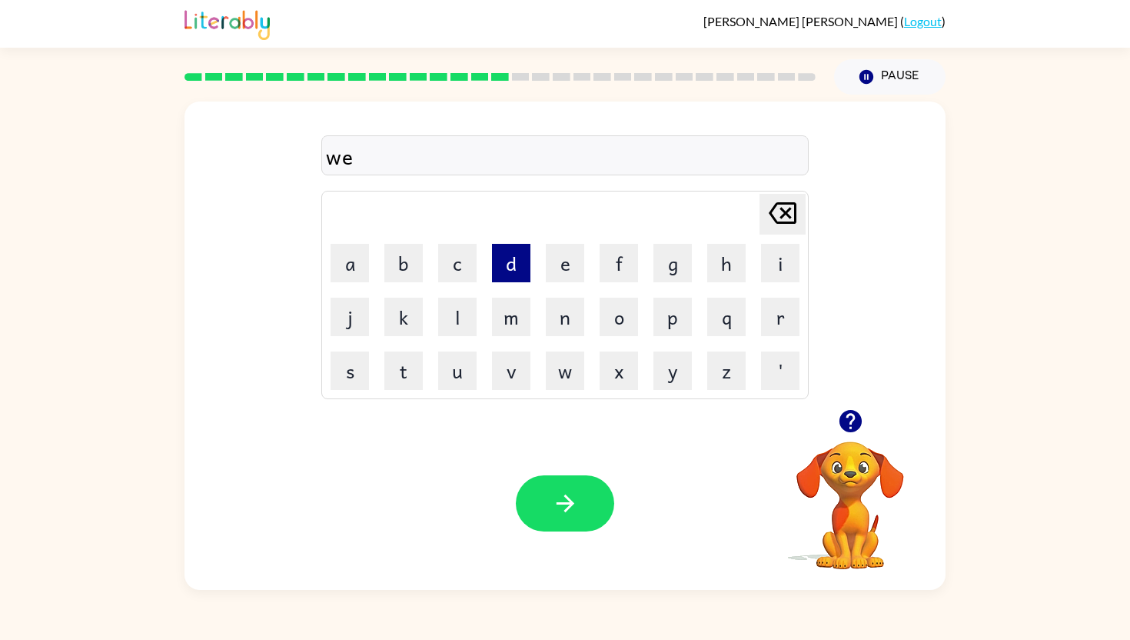
click at [514, 257] on button "d" at bounding box center [511, 263] width 38 height 38
click at [561, 512] on icon "button" at bounding box center [565, 503] width 27 height 27
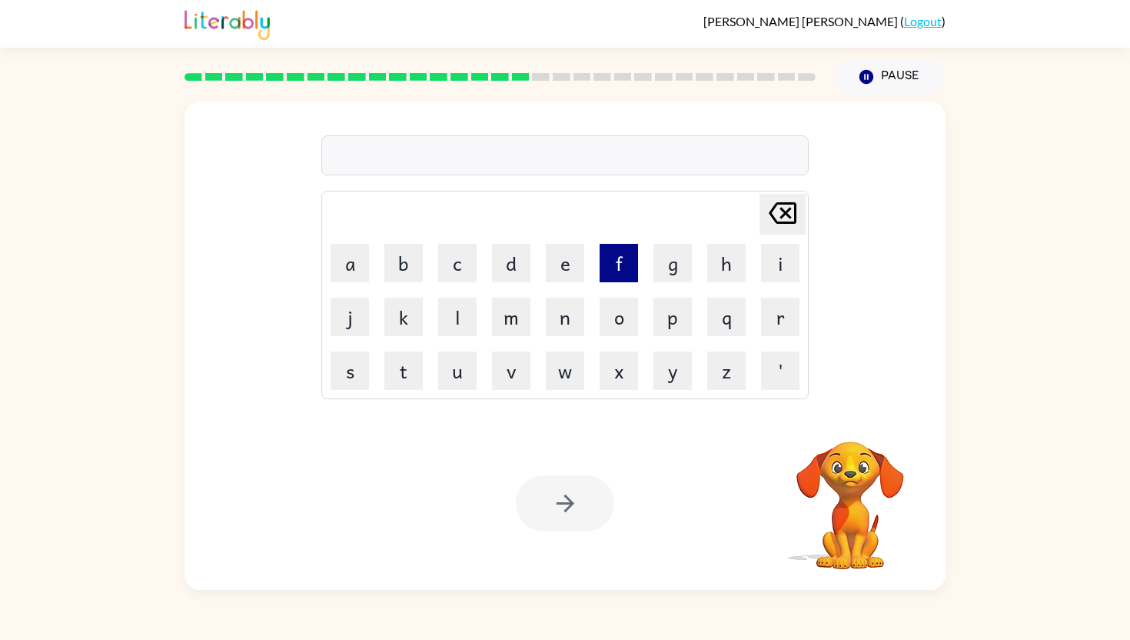
click at [603, 266] on button "f" at bounding box center [619, 263] width 38 height 38
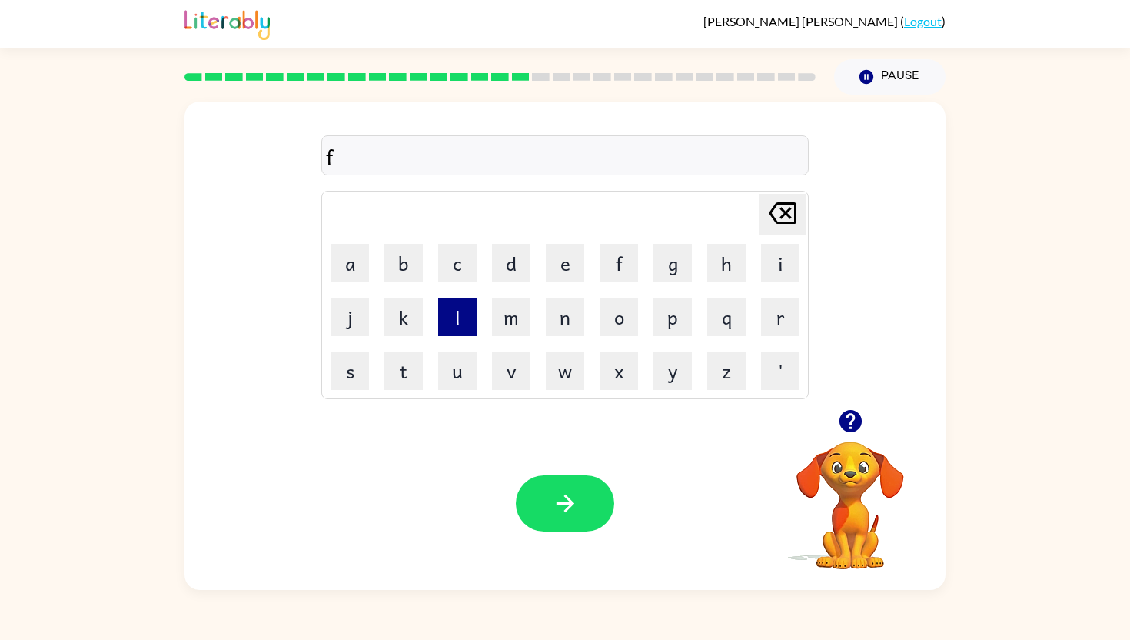
click at [451, 322] on button "l" at bounding box center [457, 317] width 38 height 38
click at [784, 251] on button "i" at bounding box center [780, 263] width 38 height 38
click at [669, 307] on button "p" at bounding box center [673, 317] width 38 height 38
click at [775, 258] on button "i" at bounding box center [780, 263] width 38 height 38
click at [566, 323] on button "n" at bounding box center [565, 317] width 38 height 38
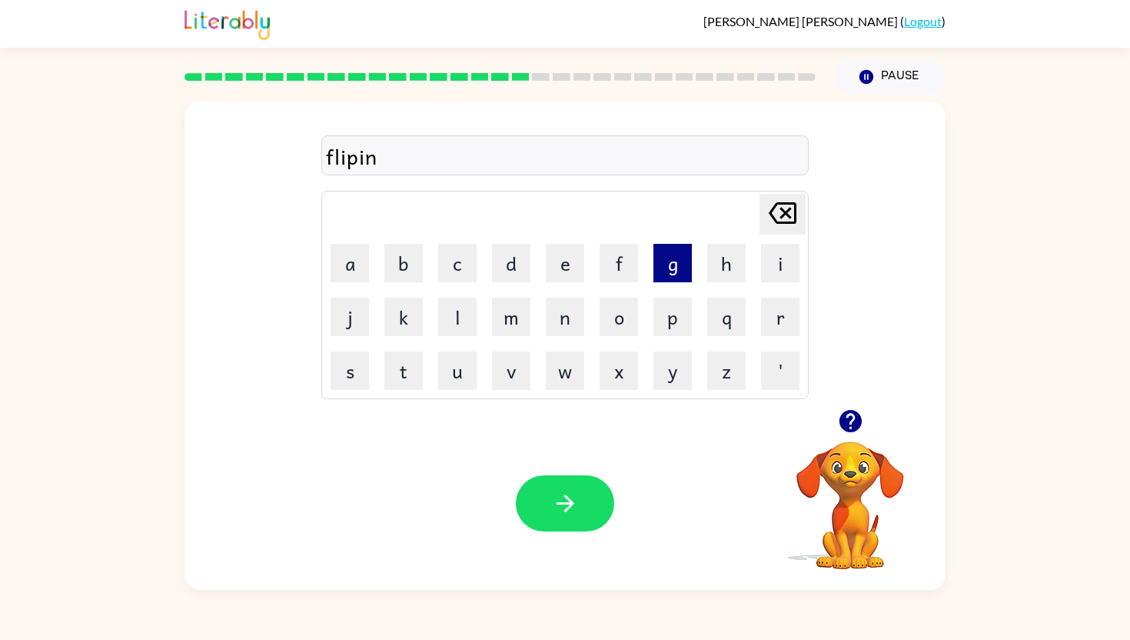
click at [660, 261] on button "g" at bounding box center [673, 263] width 38 height 38
click at [556, 505] on icon "button" at bounding box center [565, 503] width 27 height 27
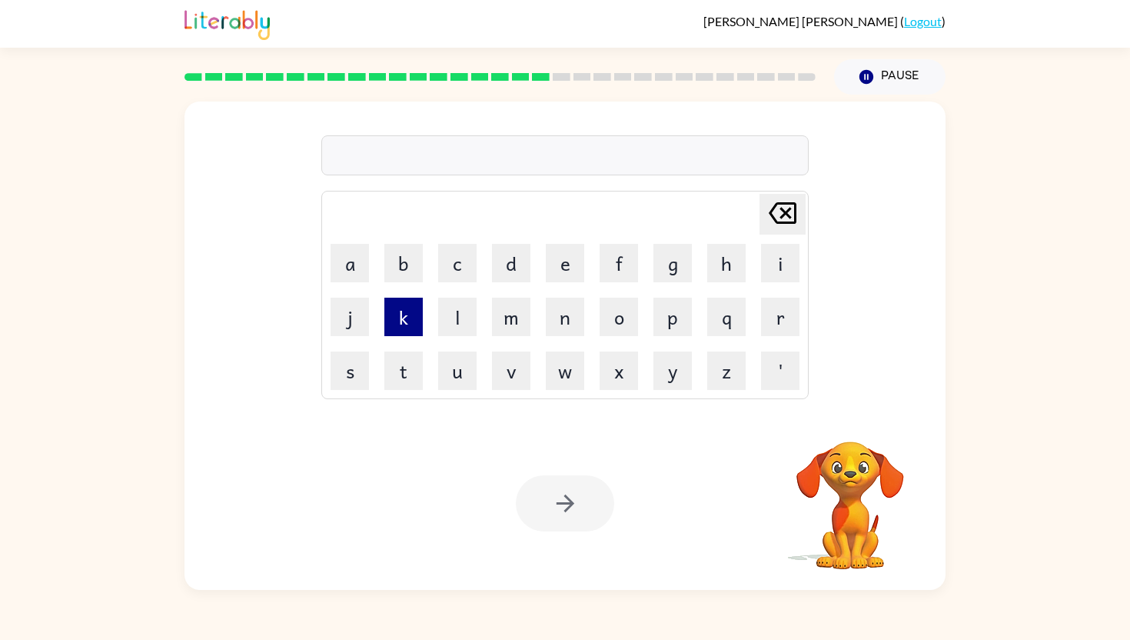
click at [402, 325] on button "k" at bounding box center [403, 317] width 38 height 38
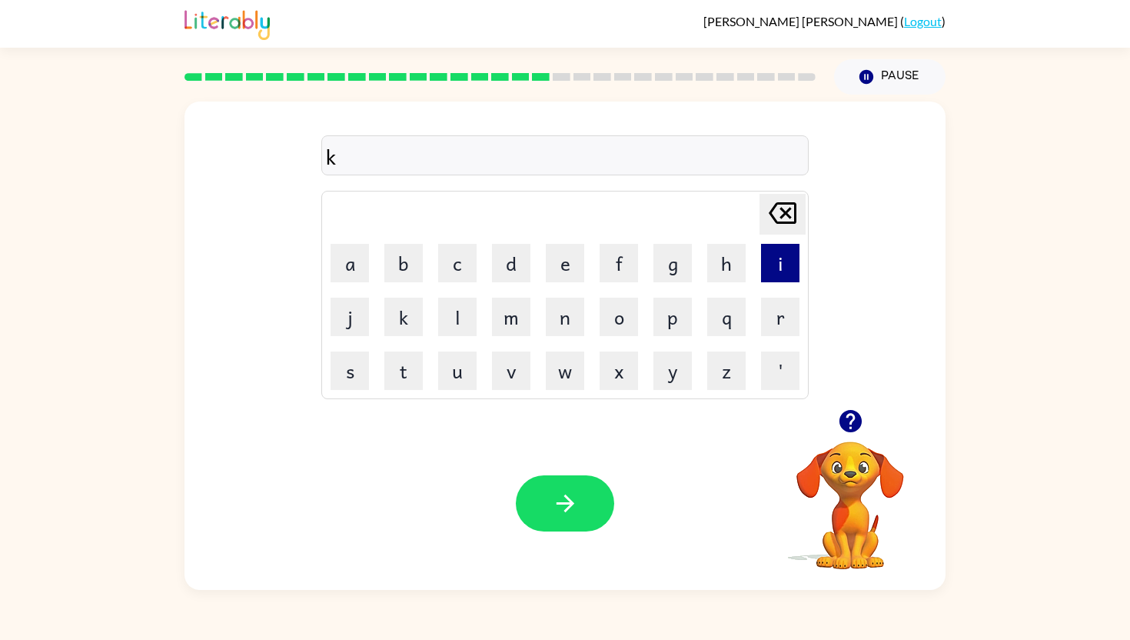
click at [783, 271] on button "i" at bounding box center [780, 263] width 38 height 38
click at [454, 253] on button "c" at bounding box center [457, 263] width 38 height 38
click at [731, 249] on button "h" at bounding box center [726, 263] width 38 height 38
click at [562, 266] on button "e" at bounding box center [565, 263] width 38 height 38
click at [574, 331] on button "n" at bounding box center [565, 317] width 38 height 38
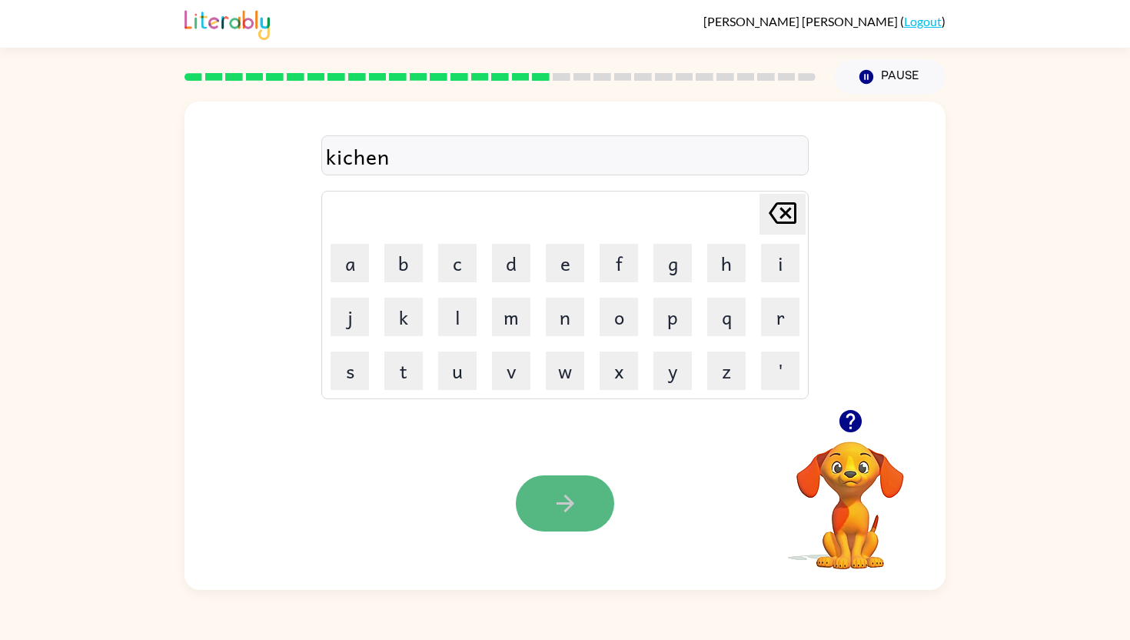
click at [567, 498] on icon "button" at bounding box center [565, 503] width 18 height 18
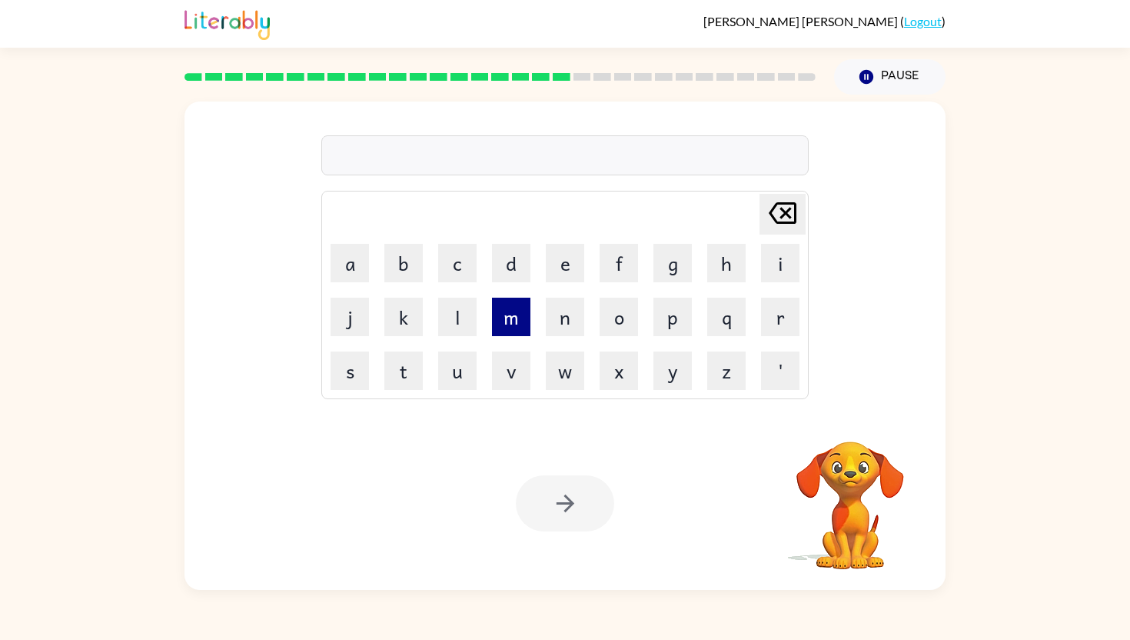
click at [517, 327] on button "m" at bounding box center [511, 317] width 38 height 38
click at [779, 244] on button "i" at bounding box center [780, 263] width 38 height 38
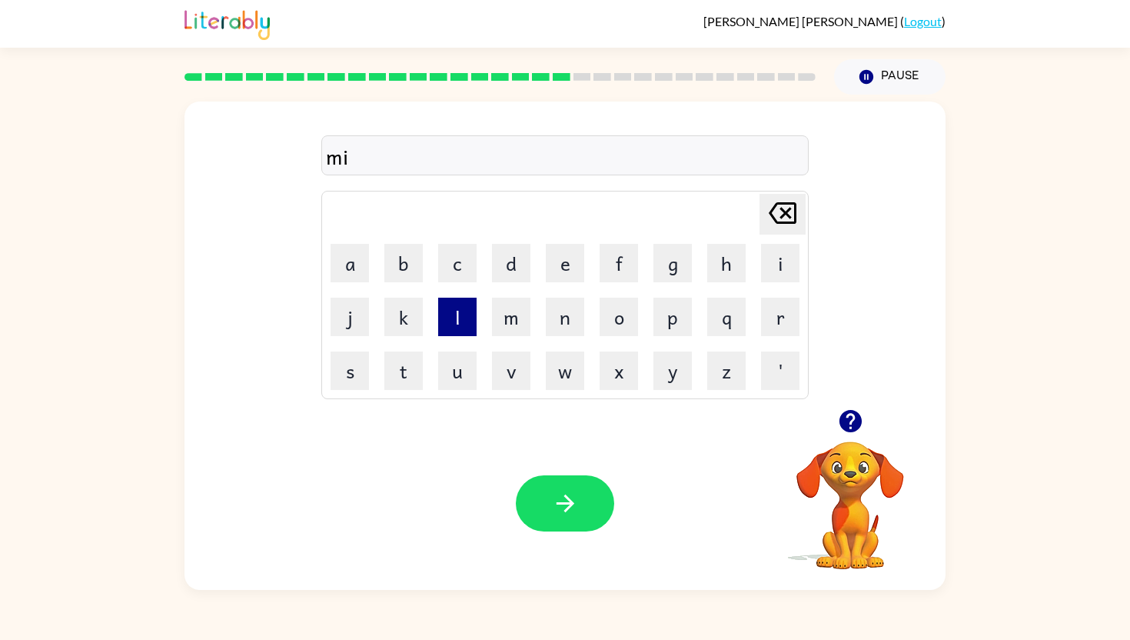
click at [452, 309] on button "l" at bounding box center [457, 317] width 38 height 38
click at [605, 311] on button "o" at bounding box center [619, 317] width 38 height 38
click at [505, 314] on button "m" at bounding box center [511, 317] width 38 height 38
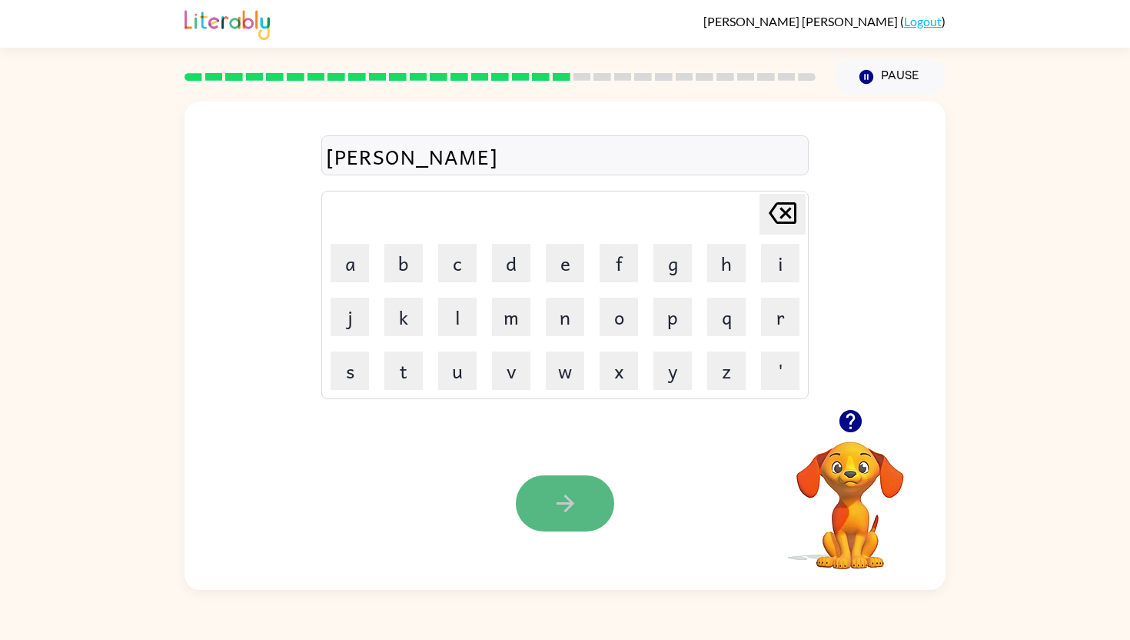
click at [567, 505] on icon "button" at bounding box center [565, 503] width 27 height 27
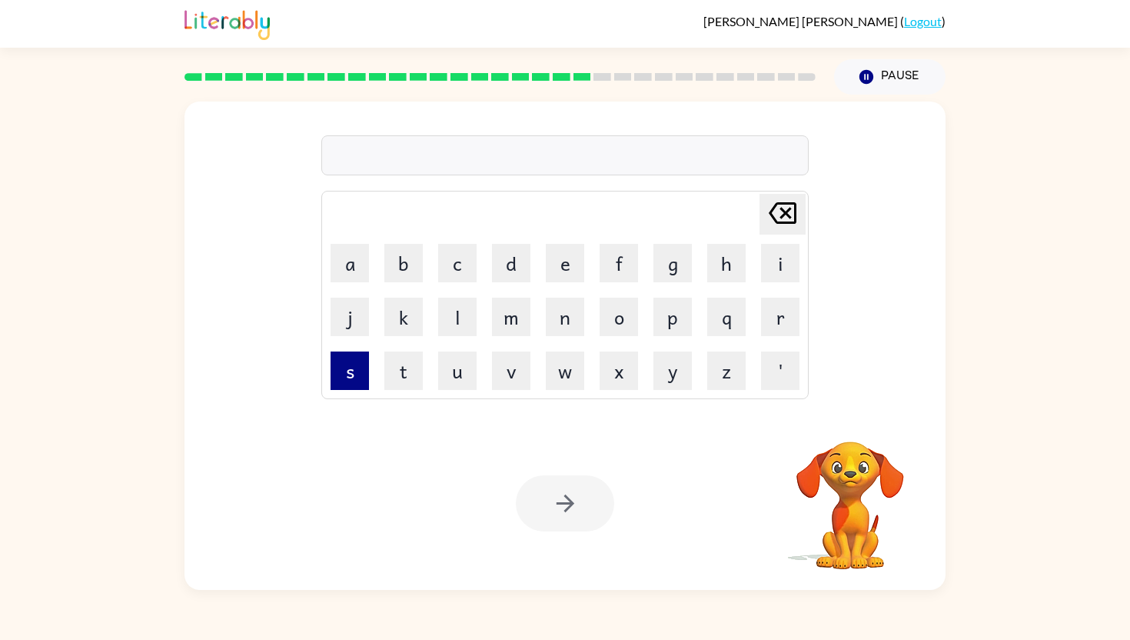
click at [361, 367] on button "s" at bounding box center [350, 370] width 38 height 38
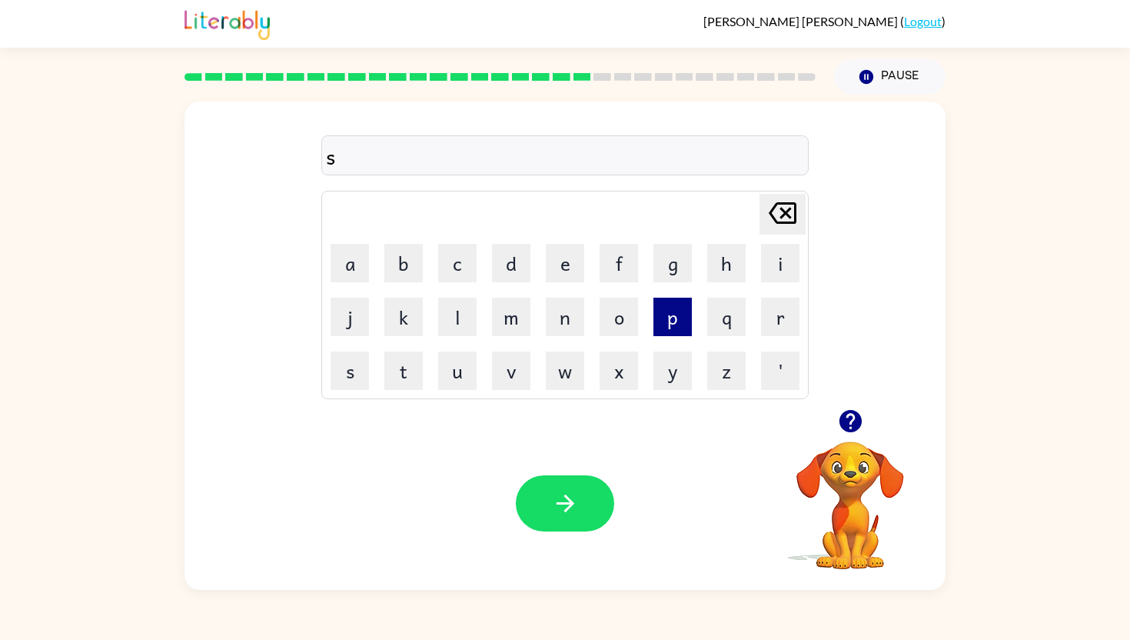
click at [668, 310] on button "p" at bounding box center [673, 317] width 38 height 38
click at [558, 266] on button "e" at bounding box center [565, 263] width 38 height 38
click at [769, 323] on button "r" at bounding box center [780, 317] width 38 height 38
click at [561, 258] on button "e" at bounding box center [565, 263] width 38 height 38
click at [559, 309] on button "n" at bounding box center [565, 317] width 38 height 38
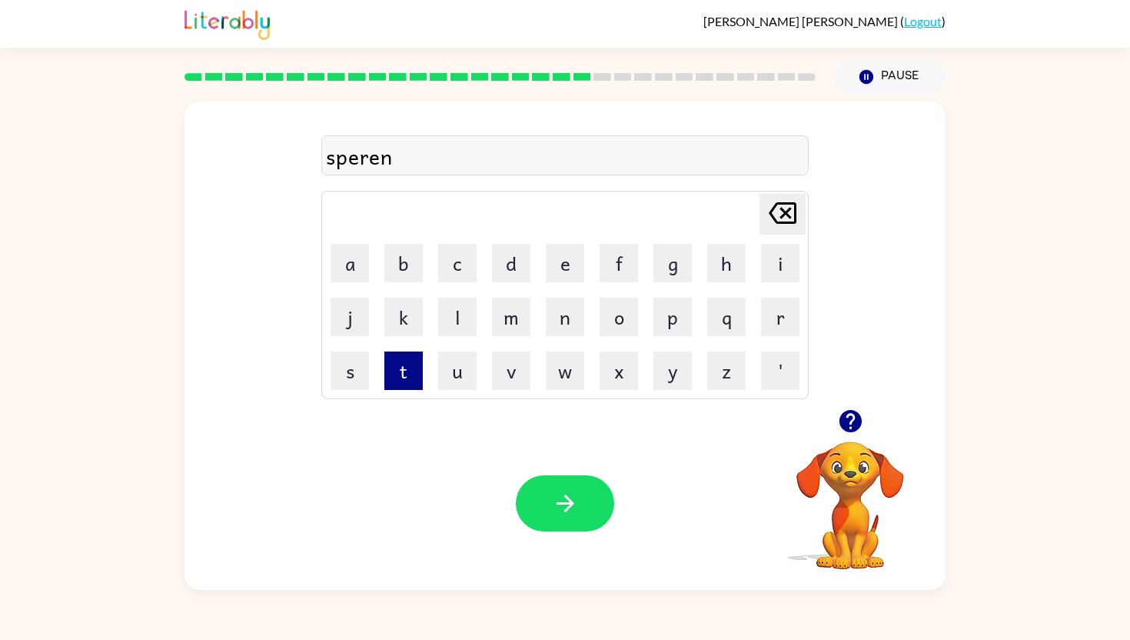
click at [396, 355] on button "t" at bounding box center [403, 370] width 38 height 38
click at [554, 265] on button "e" at bounding box center [565, 263] width 38 height 38
click at [501, 260] on button "d" at bounding box center [511, 263] width 38 height 38
click at [584, 507] on button "button" at bounding box center [565, 503] width 98 height 56
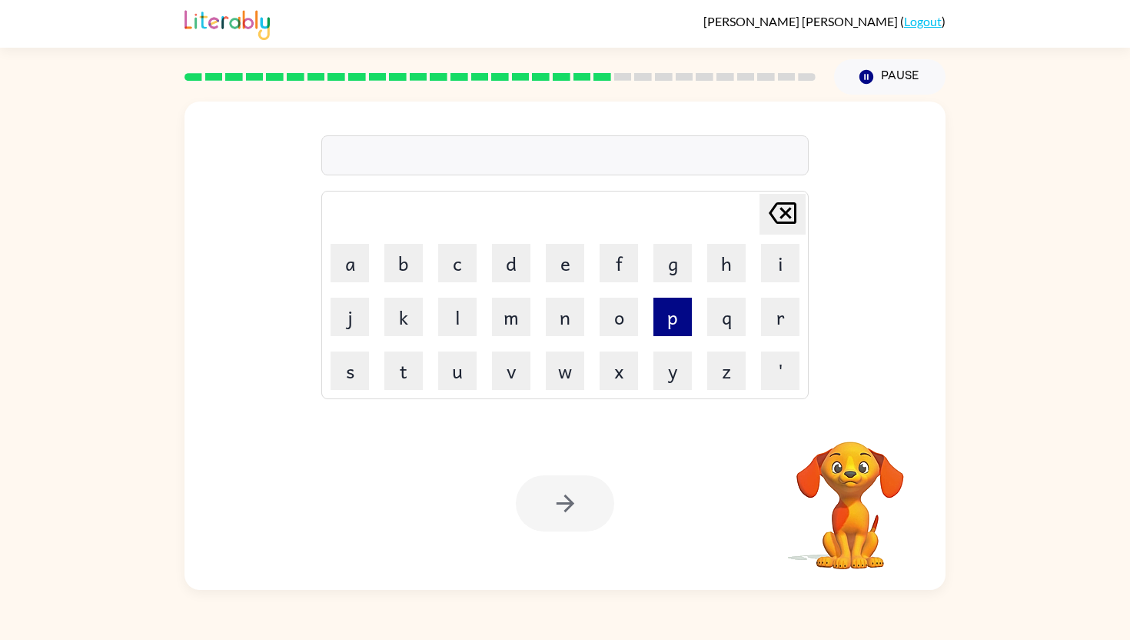
click at [664, 318] on button "p" at bounding box center [673, 317] width 38 height 38
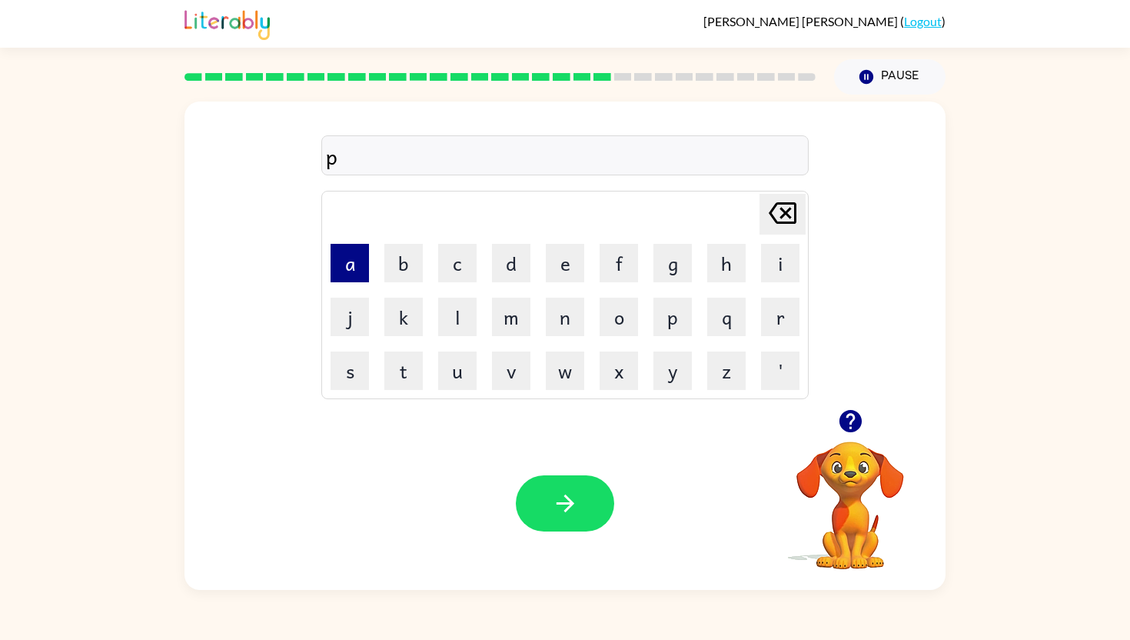
click at [347, 268] on button "a" at bounding box center [350, 263] width 38 height 38
click at [562, 263] on button "e" at bounding box center [565, 263] width 38 height 38
click at [760, 313] on td "r" at bounding box center [780, 317] width 52 height 52
click at [780, 311] on button "r" at bounding box center [780, 317] width 38 height 38
click at [517, 244] on button "d" at bounding box center [511, 263] width 38 height 38
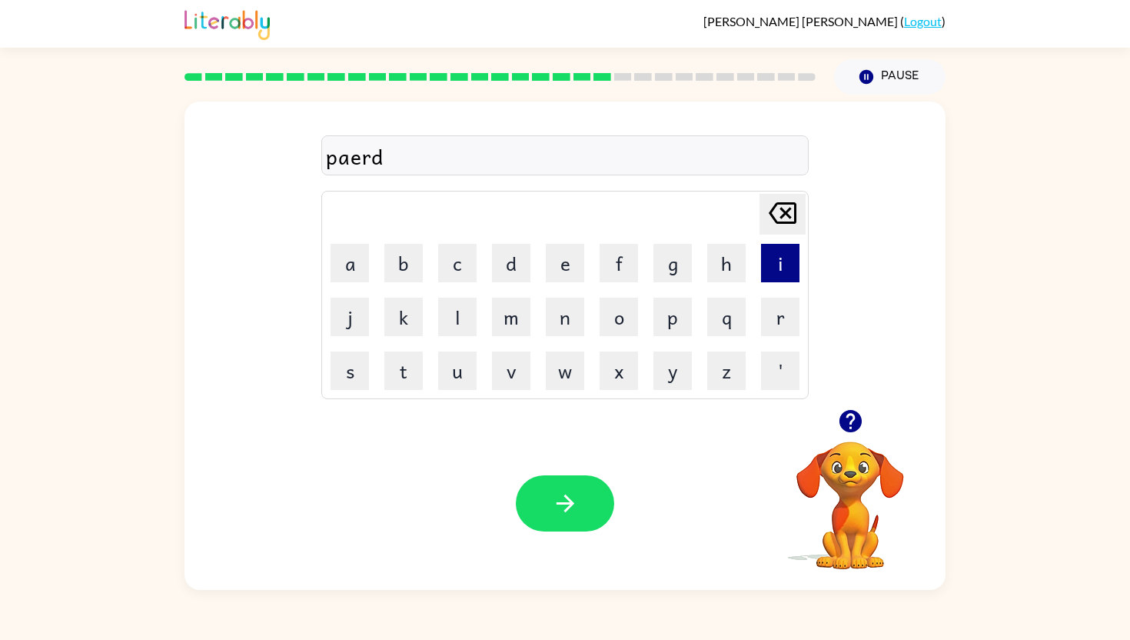
click at [785, 250] on button "i" at bounding box center [780, 263] width 38 height 38
click at [350, 378] on button "s" at bounding box center [350, 370] width 38 height 38
click at [566, 515] on icon "button" at bounding box center [565, 503] width 27 height 27
click at [391, 260] on button "b" at bounding box center [403, 263] width 38 height 38
click at [612, 329] on button "o" at bounding box center [619, 317] width 38 height 38
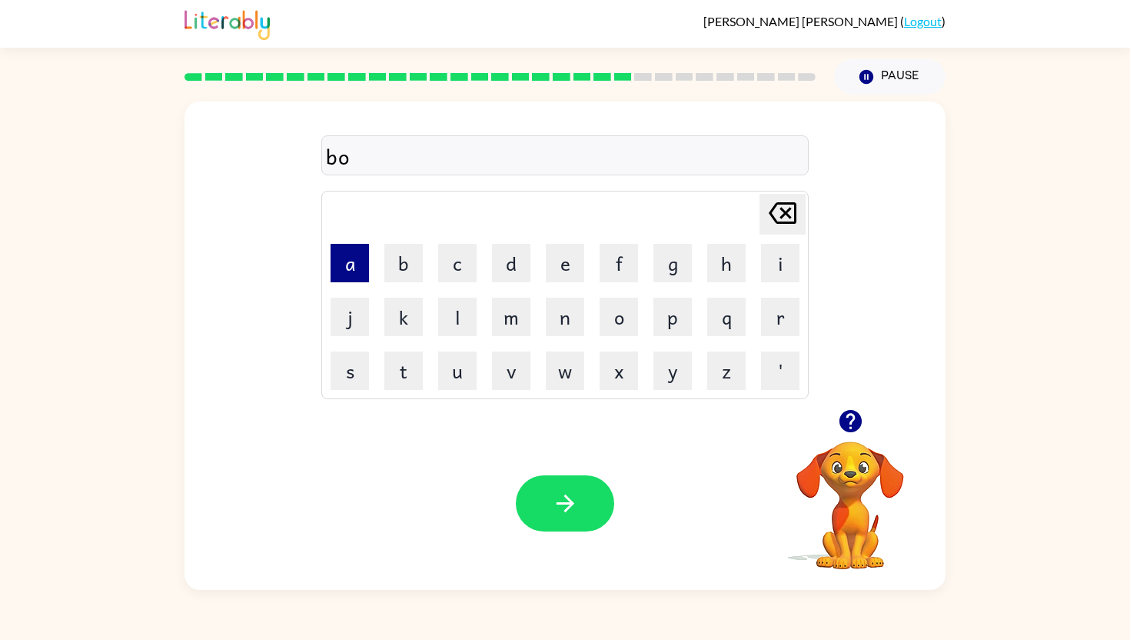
click at [344, 267] on button "a" at bounding box center [350, 263] width 38 height 38
click at [407, 374] on button "t" at bounding box center [403, 370] width 38 height 38
click at [724, 271] on button "h" at bounding box center [726, 263] width 38 height 38
click at [607, 323] on button "o" at bounding box center [619, 317] width 38 height 38
click at [449, 360] on button "u" at bounding box center [457, 370] width 38 height 38
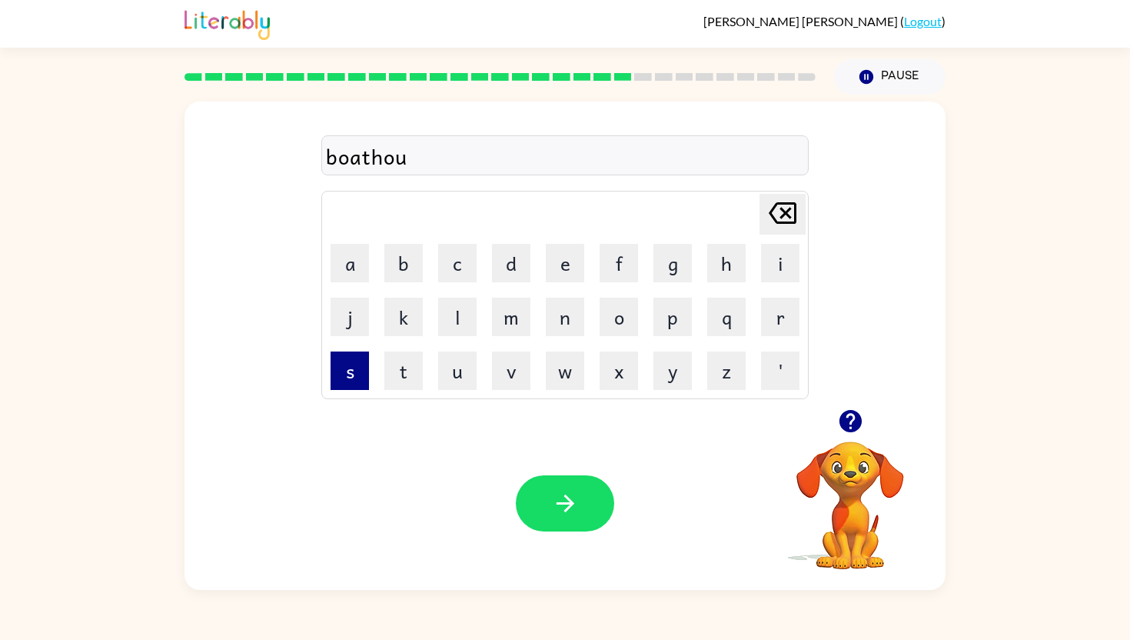
click at [347, 374] on button "s" at bounding box center [350, 370] width 38 height 38
click at [571, 258] on button "e" at bounding box center [565, 263] width 38 height 38
click at [562, 504] on icon "button" at bounding box center [565, 503] width 18 height 18
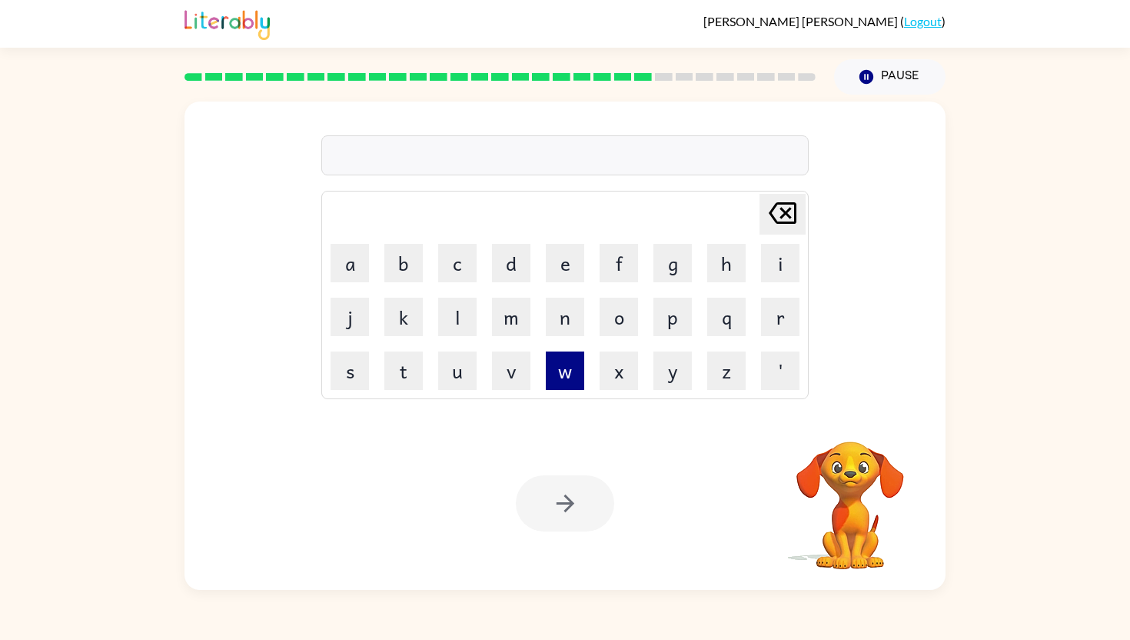
click at [566, 368] on button "w" at bounding box center [565, 370] width 38 height 38
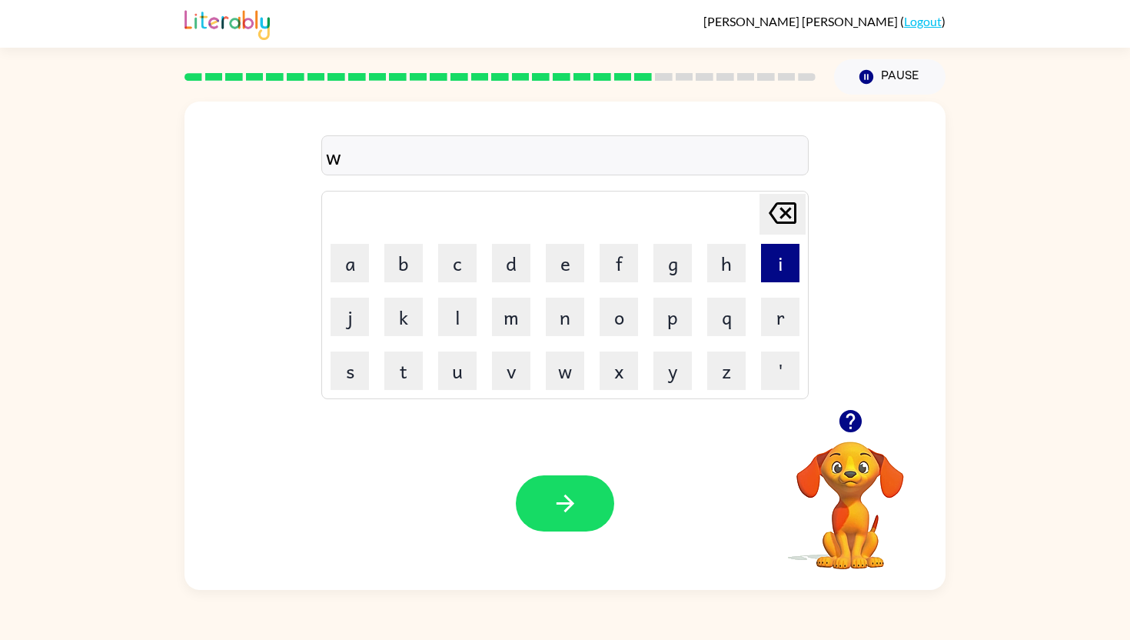
click at [774, 261] on button "i" at bounding box center [780, 263] width 38 height 38
click at [557, 324] on button "n" at bounding box center [565, 317] width 38 height 38
click at [412, 360] on button "t" at bounding box center [403, 370] width 38 height 38
click at [581, 255] on button "e" at bounding box center [565, 263] width 38 height 38
click at [784, 311] on button "r" at bounding box center [780, 317] width 38 height 38
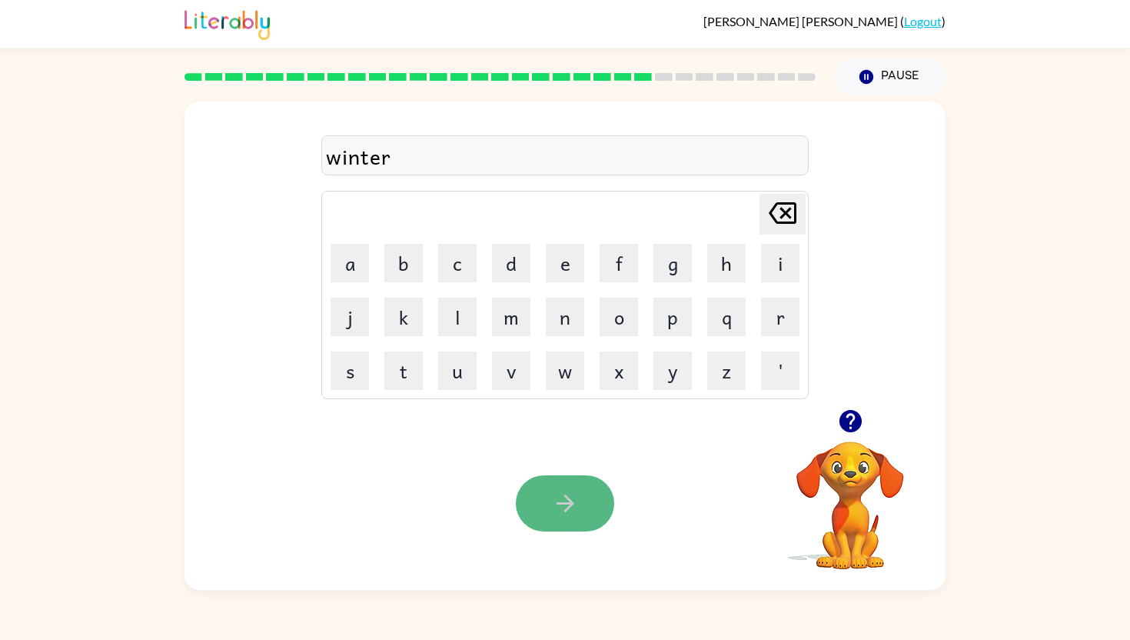
click at [584, 486] on button "button" at bounding box center [565, 503] width 98 height 56
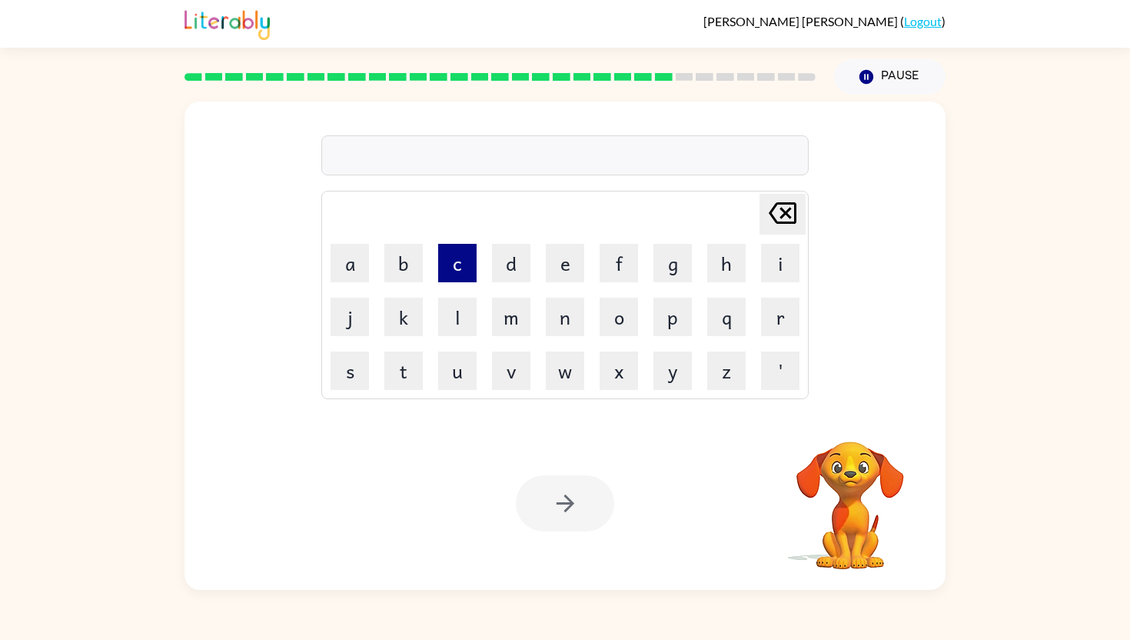
click at [444, 264] on button "c" at bounding box center [457, 263] width 38 height 38
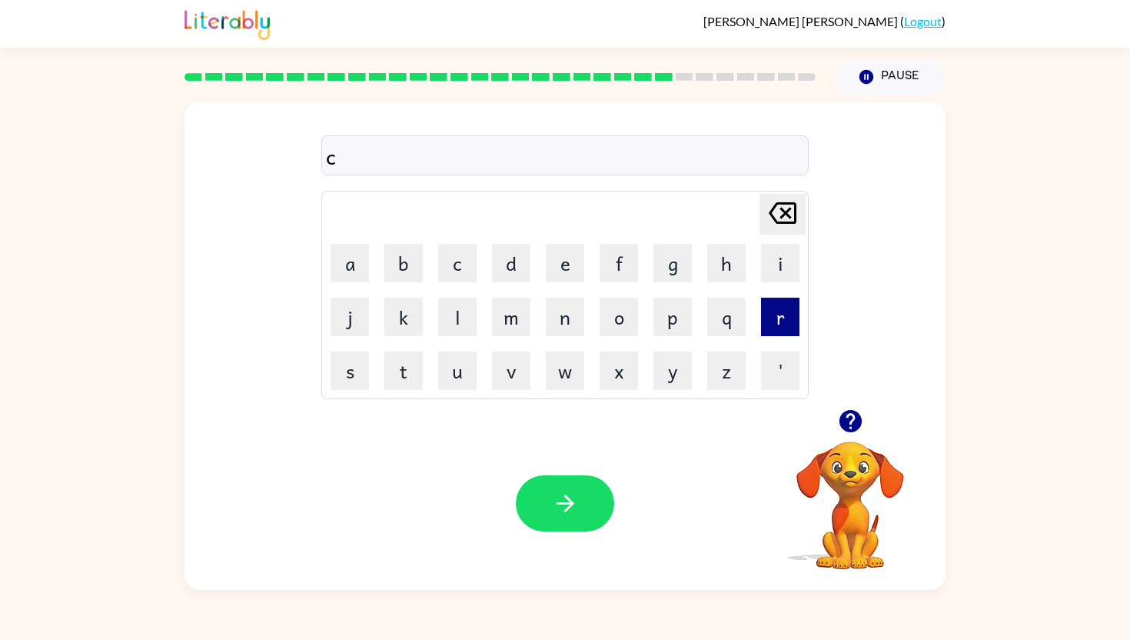
click at [786, 306] on button "r" at bounding box center [780, 317] width 38 height 38
click at [550, 266] on button "e" at bounding box center [565, 263] width 38 height 38
click at [334, 267] on button "a" at bounding box center [350, 263] width 38 height 38
click at [407, 360] on button "t" at bounding box center [403, 370] width 38 height 38
click at [770, 260] on button "i" at bounding box center [780, 263] width 38 height 38
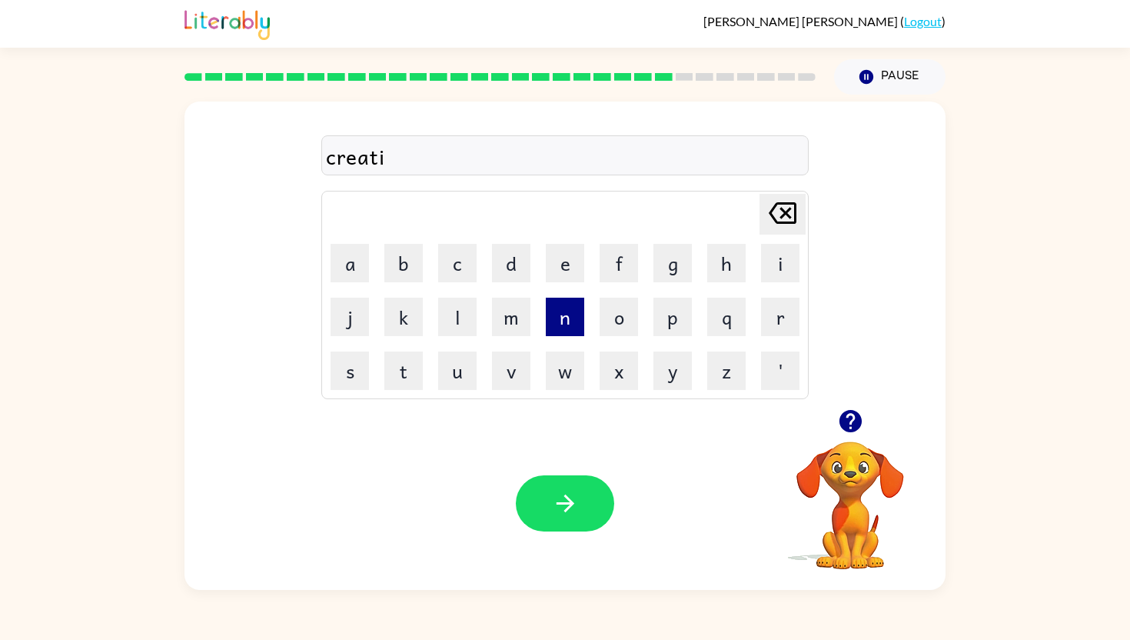
click at [558, 313] on button "n" at bounding box center [565, 317] width 38 height 38
click at [668, 265] on button "g" at bounding box center [673, 263] width 38 height 38
click at [559, 516] on icon "button" at bounding box center [565, 503] width 27 height 27
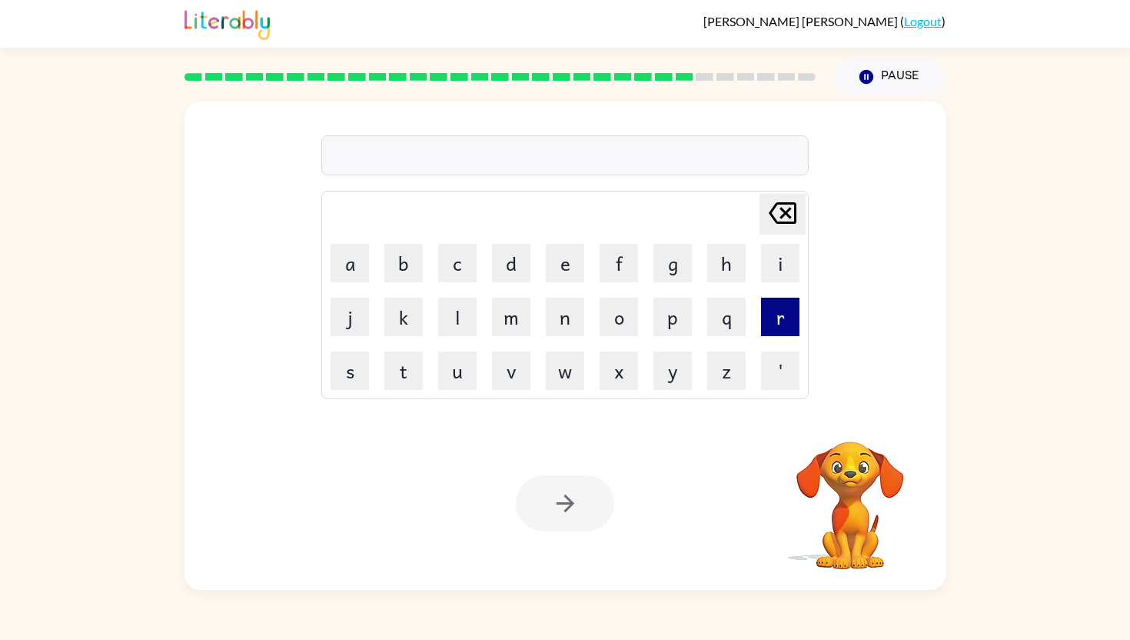
click at [787, 313] on button "r" at bounding box center [780, 317] width 38 height 38
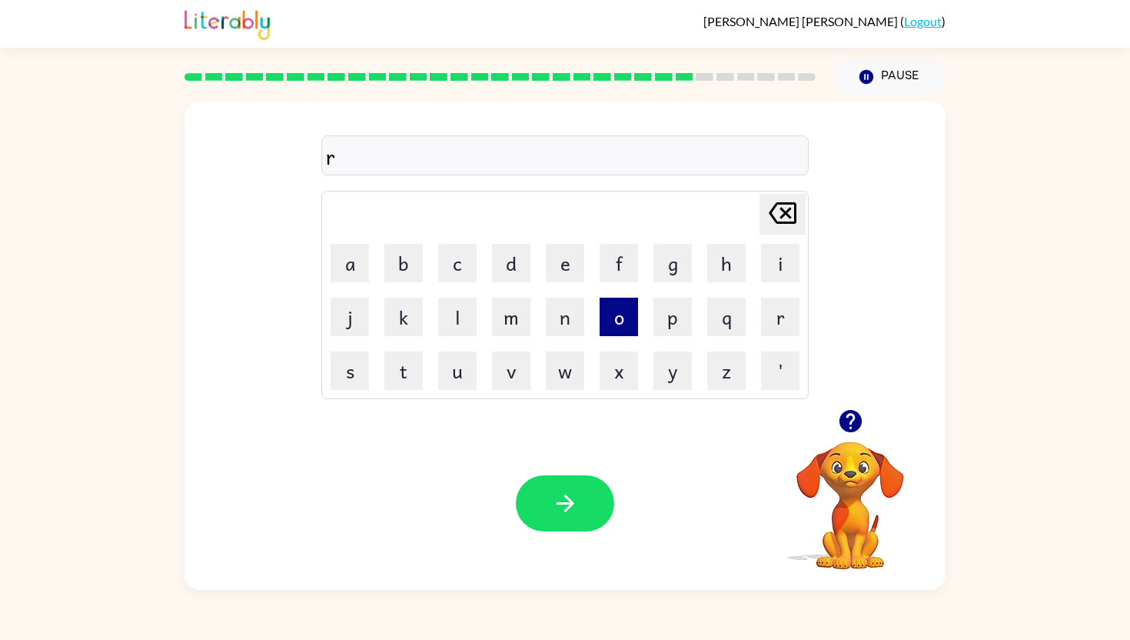
click at [624, 311] on button "o" at bounding box center [619, 317] width 38 height 38
type button "o"
click at [394, 328] on button "k" at bounding box center [403, 317] width 38 height 38
click at [549, 263] on button "e" at bounding box center [565, 263] width 38 height 38
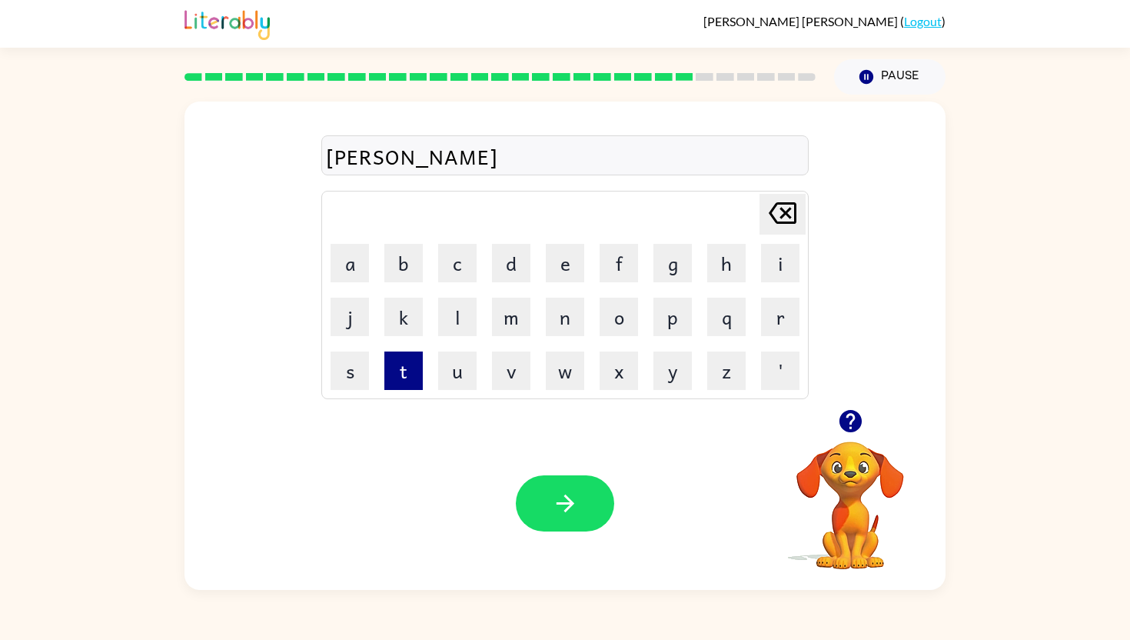
click at [400, 369] on button "t" at bounding box center [403, 370] width 38 height 38
click at [793, 199] on icon "[PERSON_NAME] last character input" at bounding box center [782, 213] width 37 height 37
click at [563, 257] on button "e" at bounding box center [565, 263] width 38 height 38
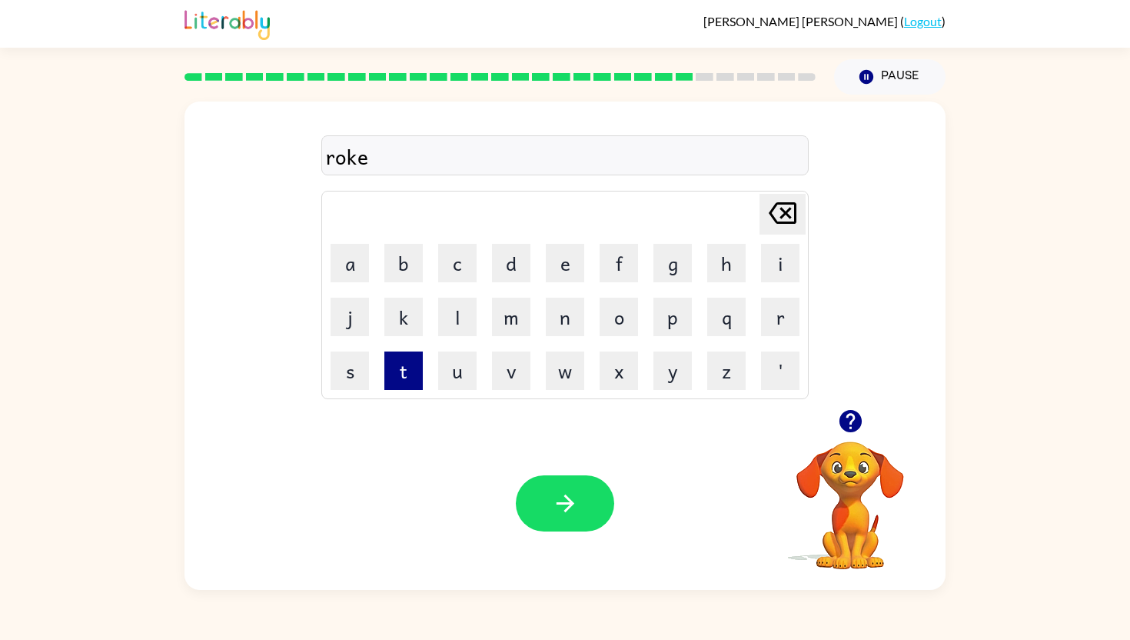
click at [395, 354] on button "t" at bounding box center [403, 370] width 38 height 38
click at [563, 497] on icon "button" at bounding box center [565, 503] width 27 height 27
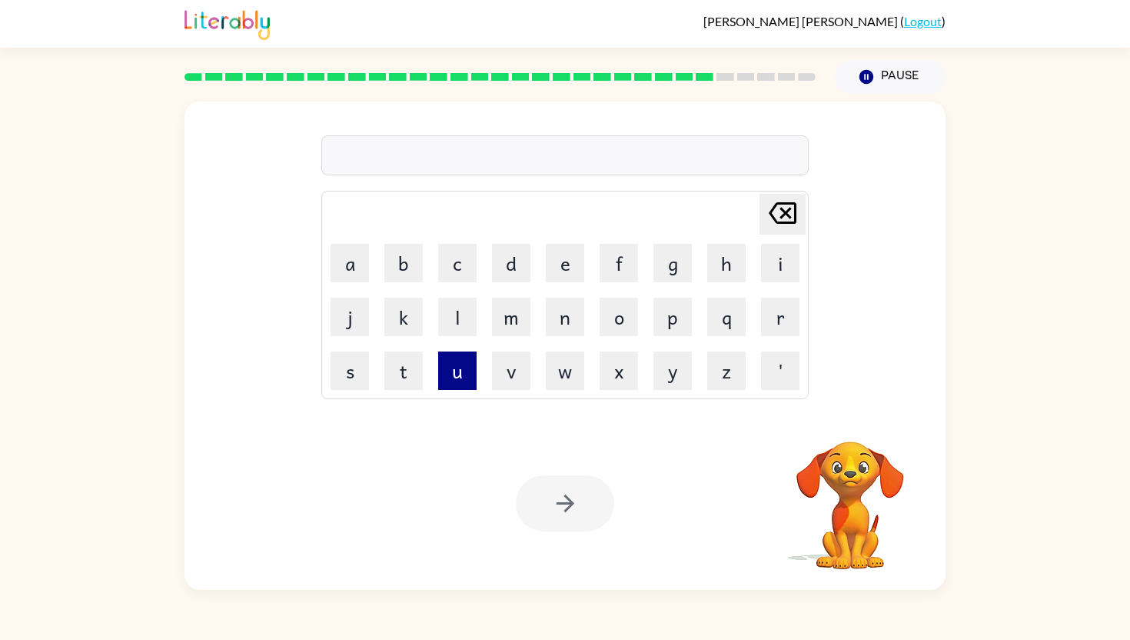
click at [469, 368] on button "u" at bounding box center [457, 370] width 38 height 38
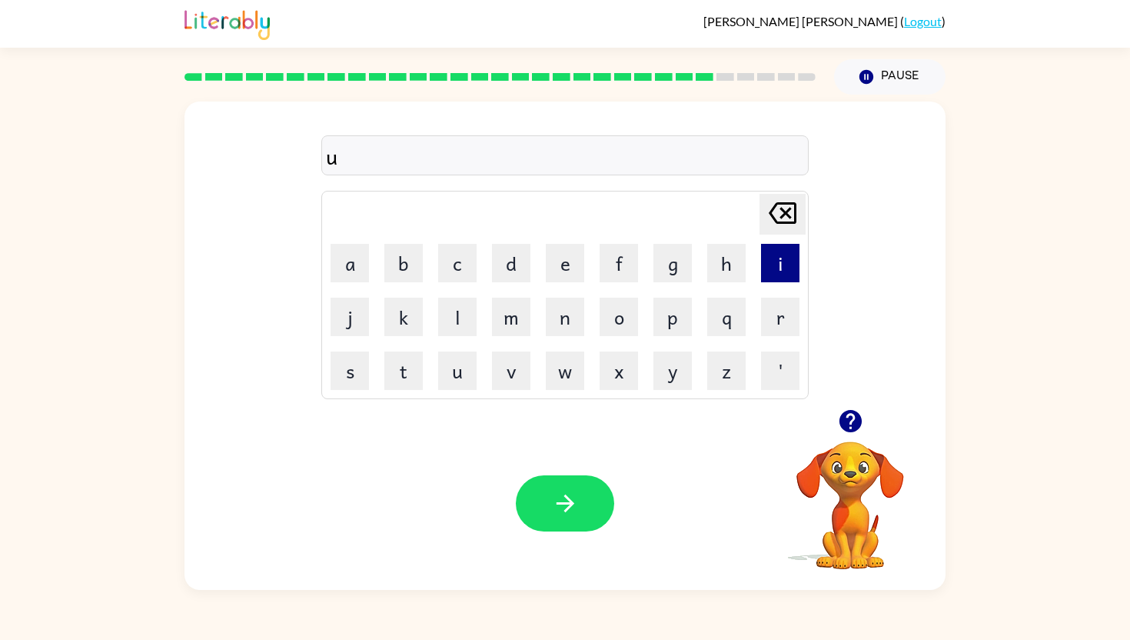
click at [796, 271] on button "i" at bounding box center [780, 263] width 38 height 38
click at [556, 318] on button "n" at bounding box center [565, 317] width 38 height 38
click at [780, 255] on button "i" at bounding box center [780, 263] width 38 height 38
type button "i"
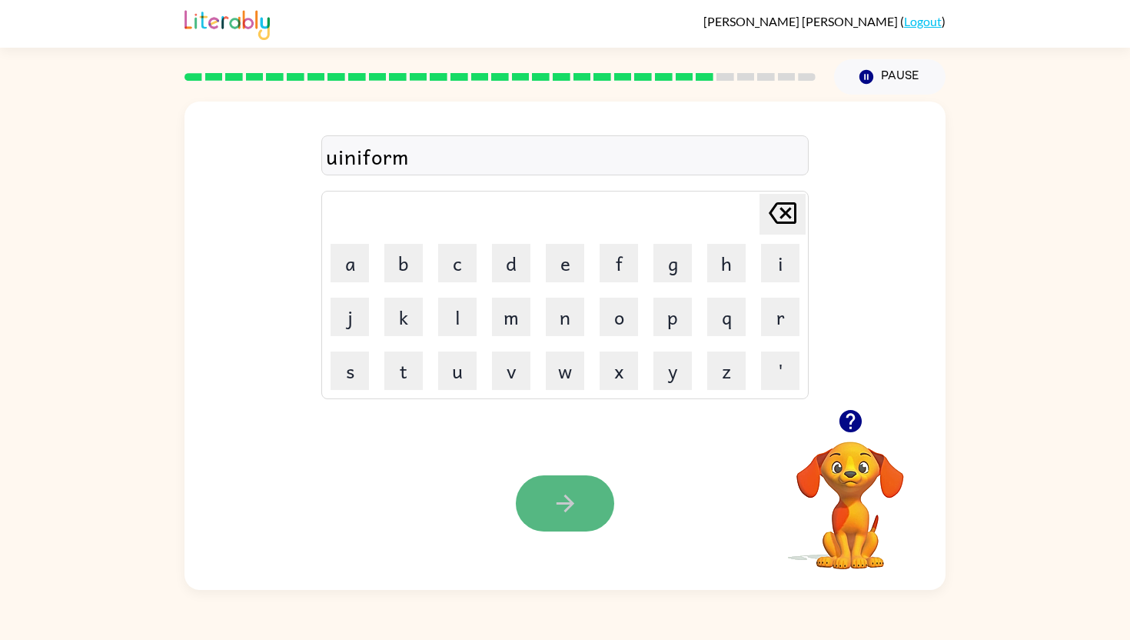
click at [554, 488] on button "button" at bounding box center [565, 503] width 98 height 56
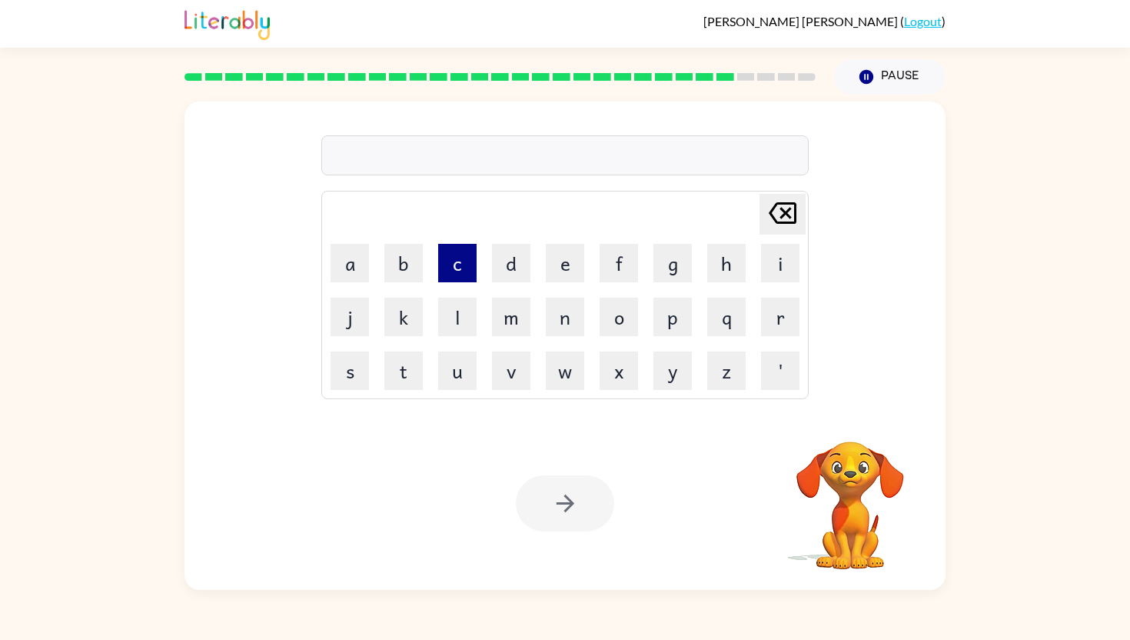
click at [452, 255] on button "c" at bounding box center [457, 263] width 38 height 38
click at [624, 320] on button "o" at bounding box center [619, 317] width 38 height 38
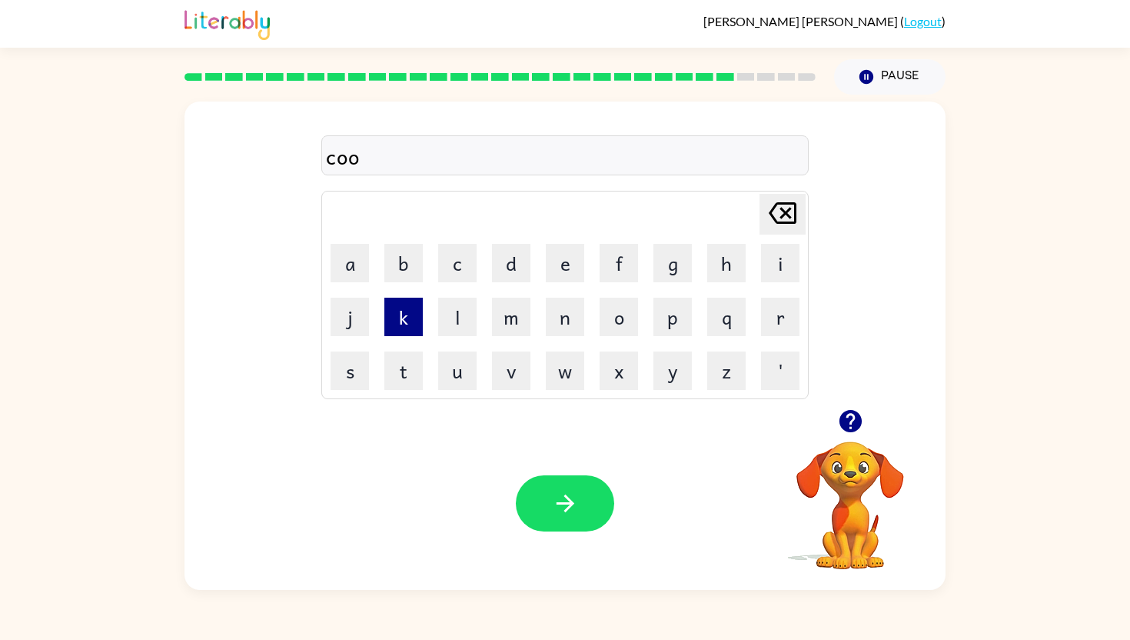
click at [404, 311] on button "k" at bounding box center [403, 317] width 38 height 38
click at [587, 481] on button "button" at bounding box center [565, 503] width 98 height 56
click at [454, 267] on button "c" at bounding box center [457, 263] width 38 height 38
click at [471, 377] on button "u" at bounding box center [457, 370] width 38 height 38
click at [559, 323] on button "n" at bounding box center [565, 317] width 38 height 38
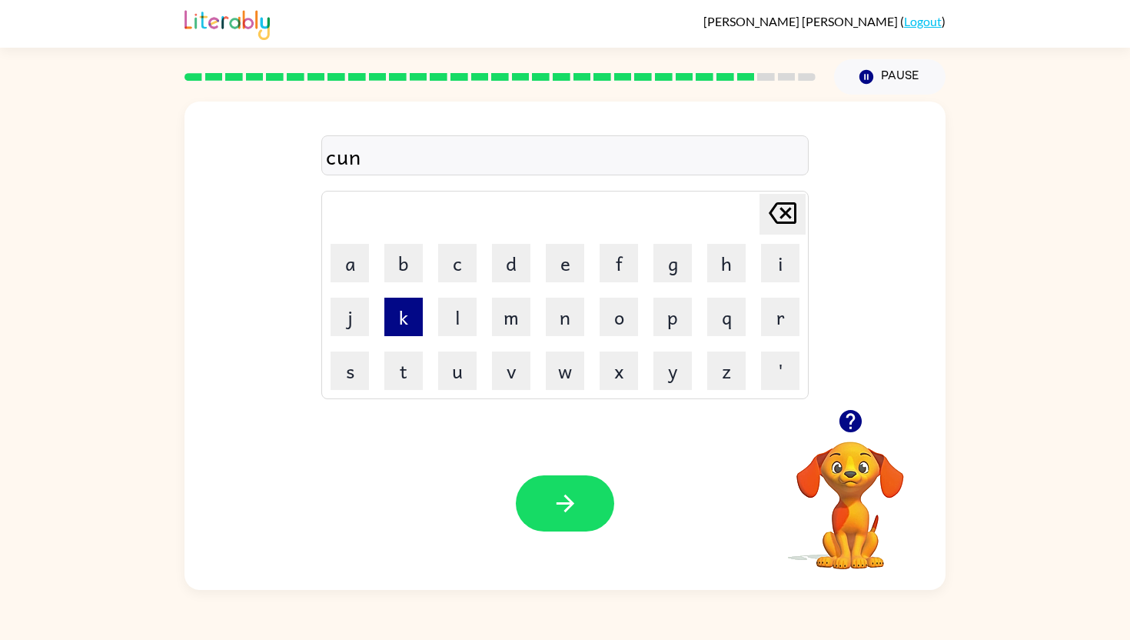
click at [397, 318] on button "k" at bounding box center [403, 317] width 38 height 38
click at [568, 505] on icon "button" at bounding box center [565, 503] width 27 height 27
click at [344, 272] on button "a" at bounding box center [350, 263] width 38 height 38
click at [405, 378] on button "t" at bounding box center [403, 370] width 38 height 38
click at [726, 262] on button "h" at bounding box center [726, 263] width 38 height 38
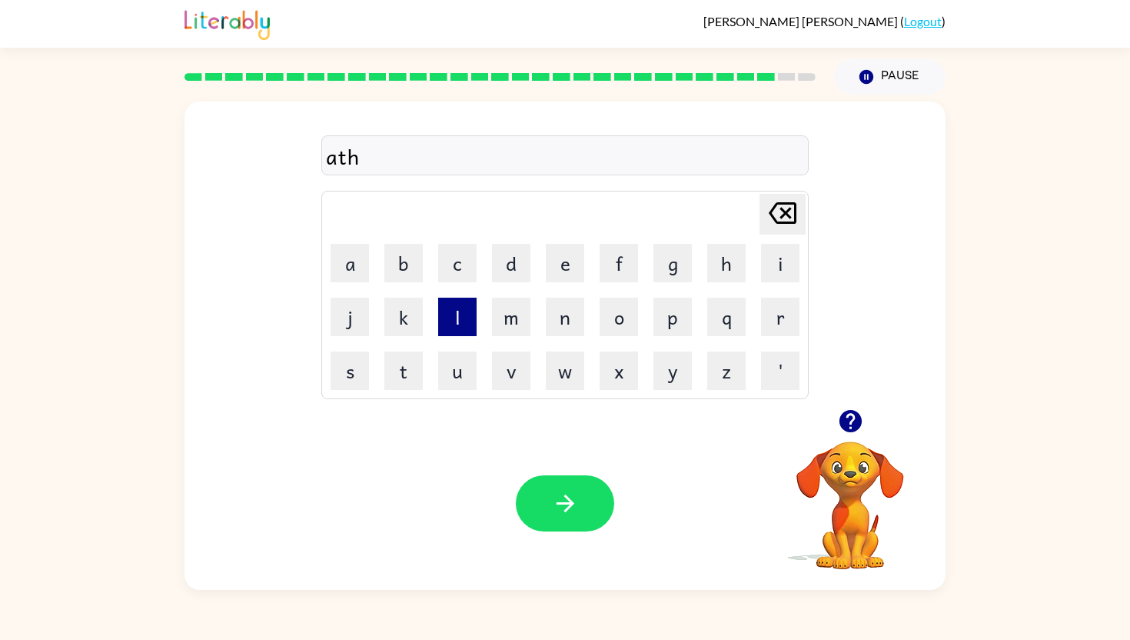
click at [462, 312] on button "l" at bounding box center [457, 317] width 38 height 38
click at [564, 261] on button "e" at bounding box center [565, 263] width 38 height 38
click at [400, 354] on button "t" at bounding box center [403, 370] width 38 height 38
click at [558, 248] on button "e" at bounding box center [565, 263] width 38 height 38
click at [400, 313] on button "k" at bounding box center [403, 317] width 38 height 38
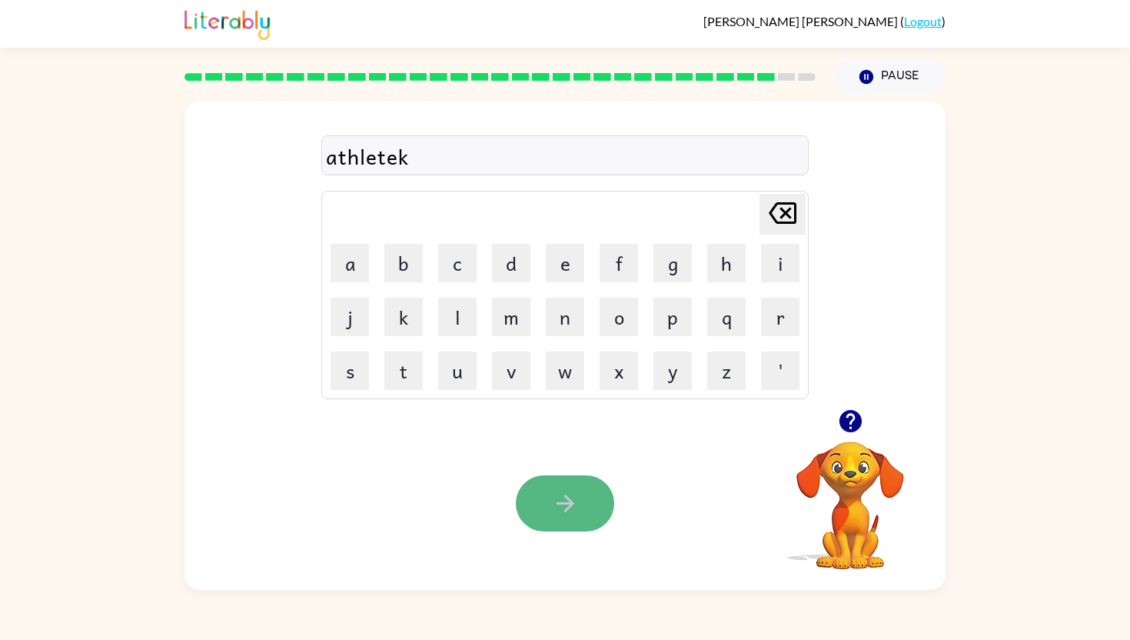
click at [577, 527] on button "button" at bounding box center [565, 503] width 98 height 56
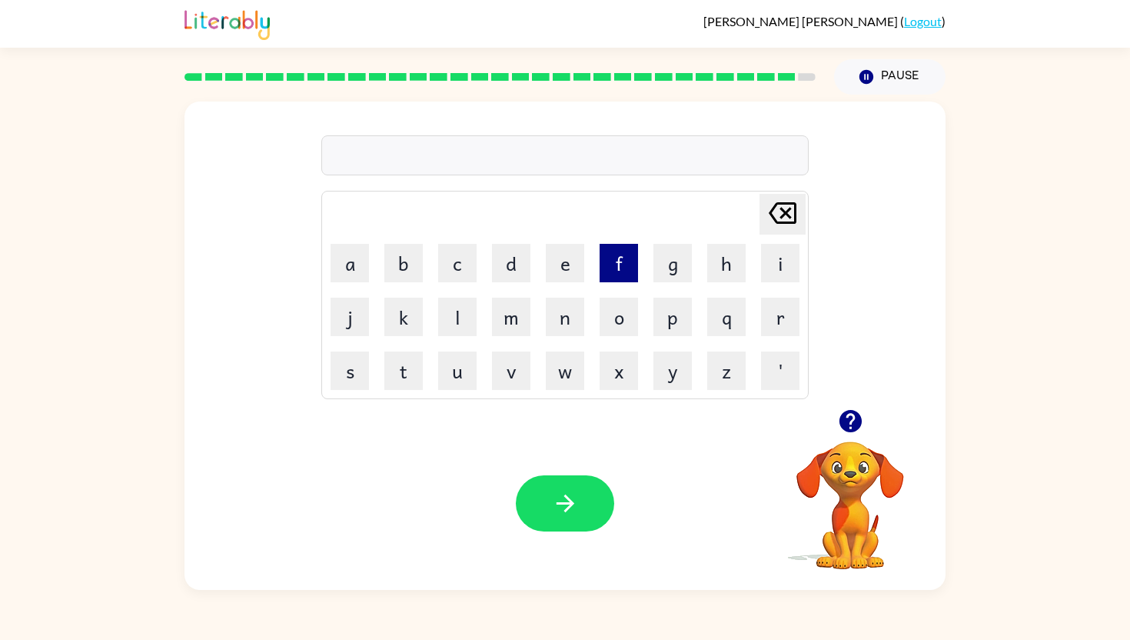
click at [613, 255] on button "f" at bounding box center [619, 263] width 38 height 38
click at [569, 264] on button "e" at bounding box center [565, 263] width 38 height 38
click at [571, 322] on button "n" at bounding box center [565, 317] width 38 height 38
click at [682, 246] on button "g" at bounding box center [673, 263] width 38 height 38
click at [577, 261] on button "e" at bounding box center [565, 263] width 38 height 38
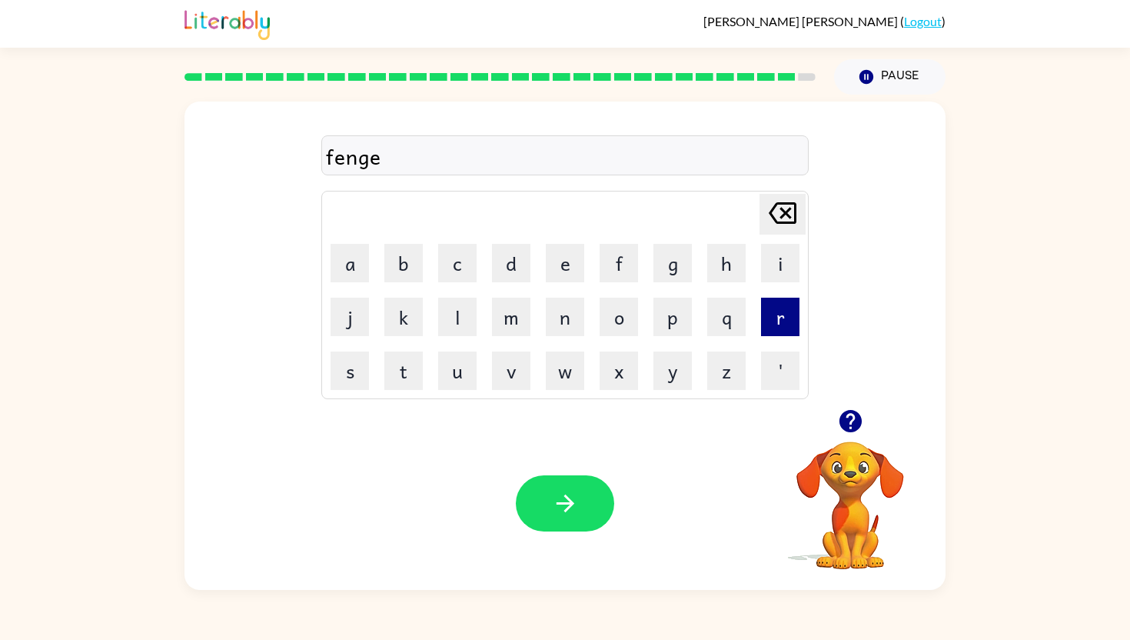
click at [779, 318] on button "r" at bounding box center [780, 317] width 38 height 38
click at [564, 316] on button "n" at bounding box center [565, 317] width 38 height 38
click at [334, 262] on button "a" at bounding box center [350, 263] width 38 height 38
click at [444, 301] on button "l" at bounding box center [457, 317] width 38 height 38
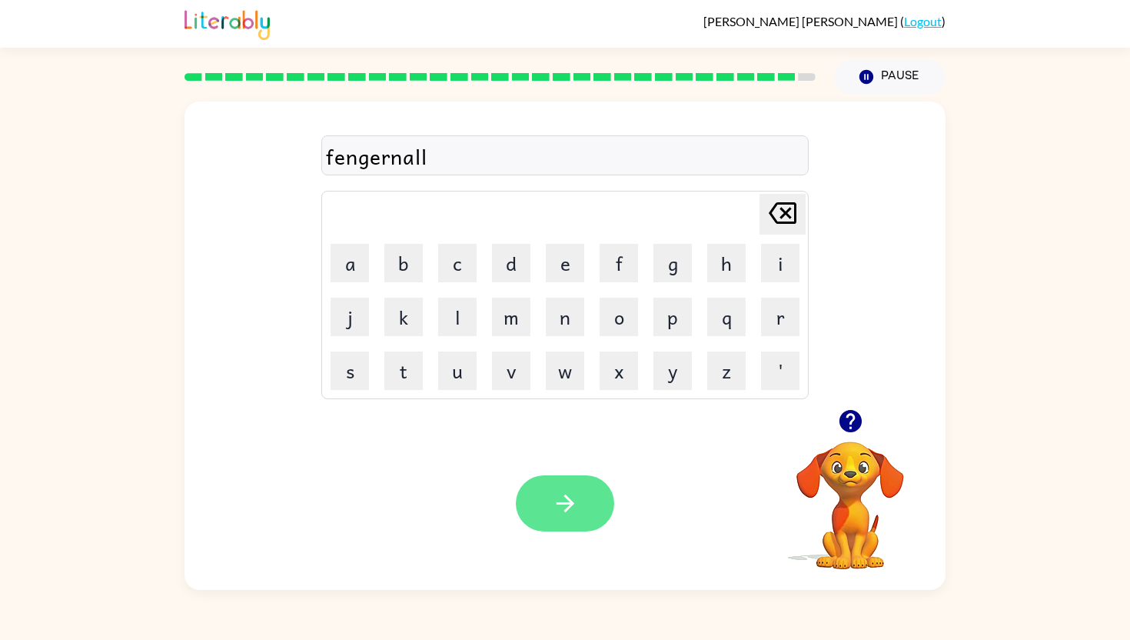
click at [557, 505] on icon "button" at bounding box center [565, 503] width 27 height 27
